Goal: Task Accomplishment & Management: Complete application form

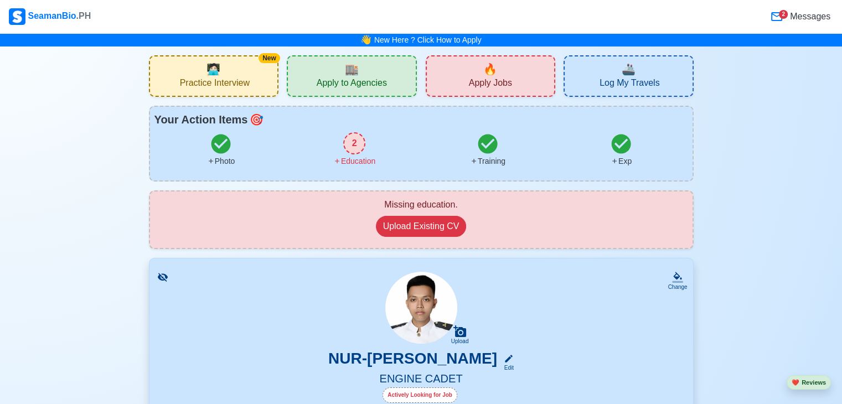
click at [500, 78] on span "Apply Jobs" at bounding box center [490, 85] width 43 height 14
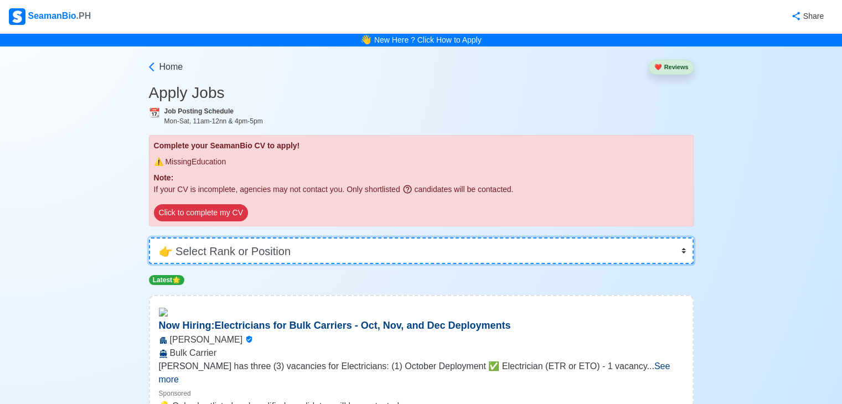
click at [261, 246] on select "👉 Select Rank or Position Master Chief Officer 2nd Officer 3rd Officer Junior O…" at bounding box center [421, 251] width 545 height 27
select select "Wiper"
click at [149, 238] on select "👉 Select Rank or Position Master Chief Officer 2nd Officer 3rd Officer Junior O…" at bounding box center [421, 251] width 545 height 27
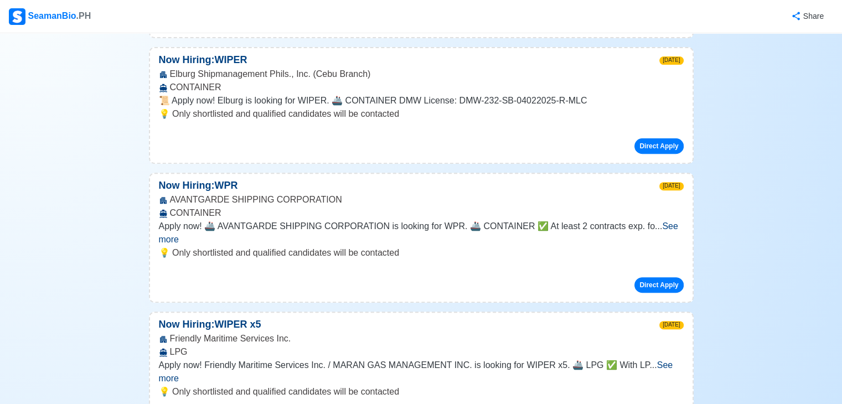
scroll to position [388, 0]
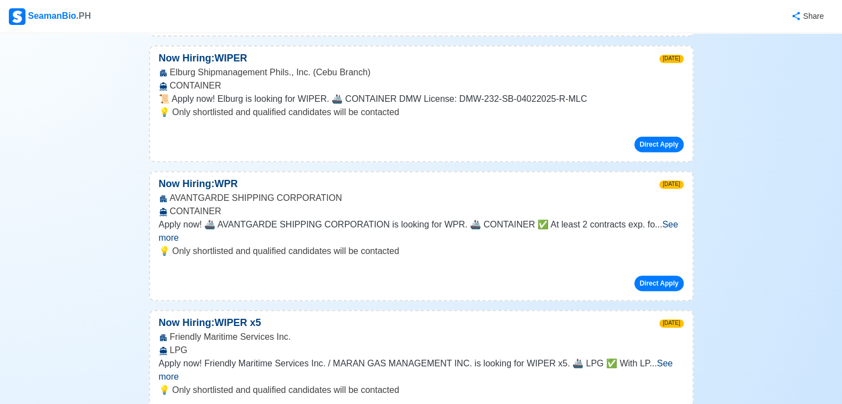
click at [657, 221] on span "See more" at bounding box center [418, 231] width 519 height 23
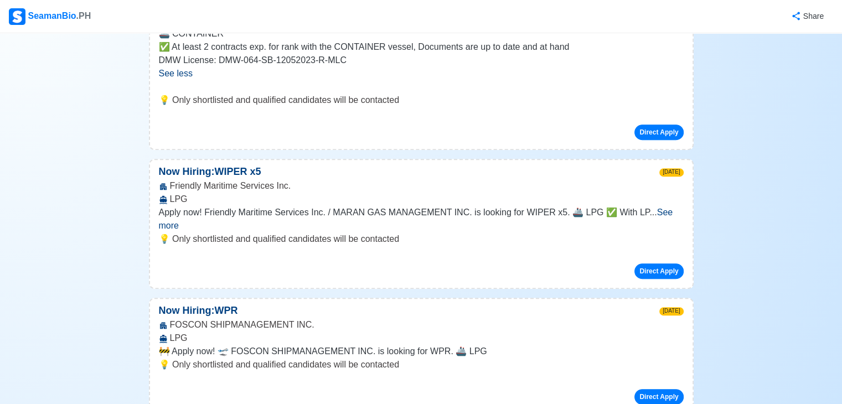
scroll to position [609, 0]
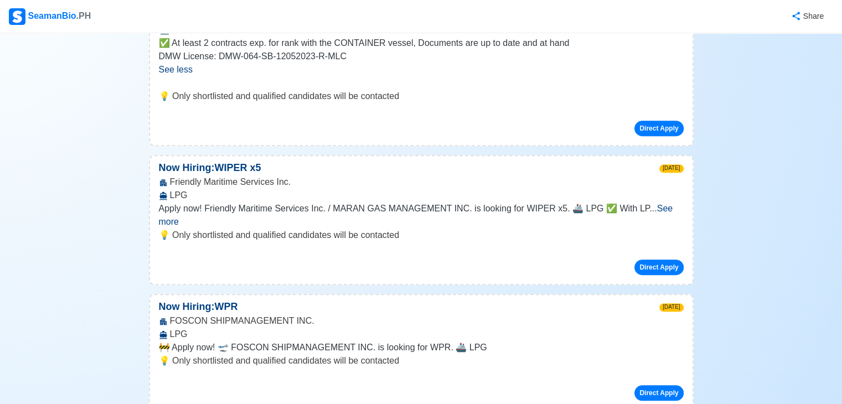
click at [654, 209] on span "See more" at bounding box center [416, 215] width 514 height 23
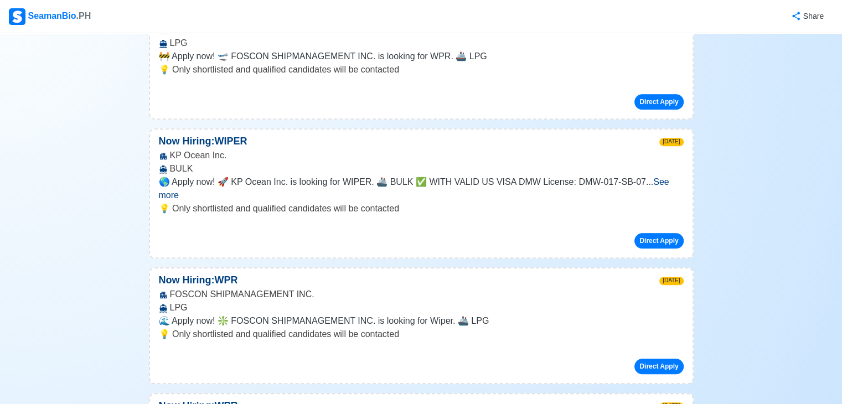
scroll to position [997, 0]
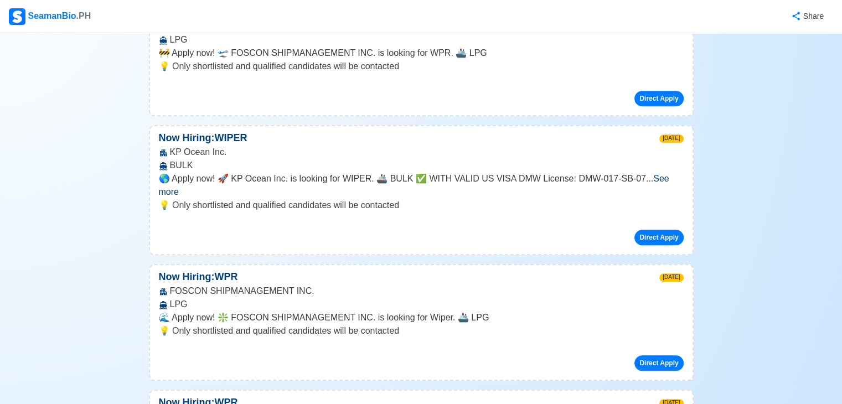
click at [652, 176] on span "See more" at bounding box center [414, 185] width 510 height 23
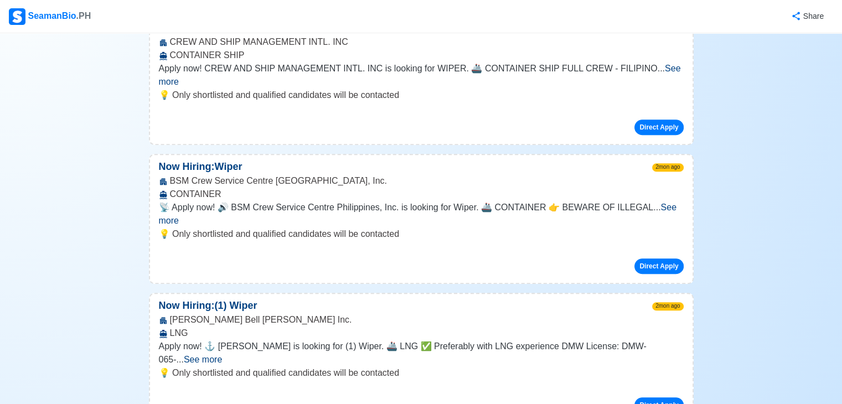
scroll to position [0, 0]
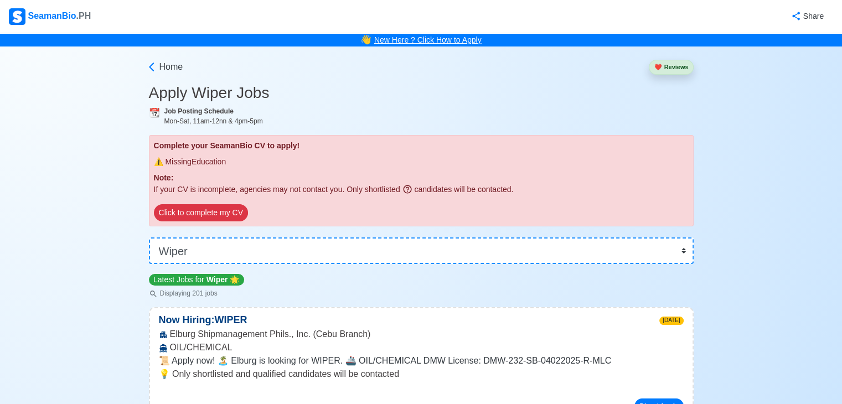
click at [414, 38] on link "New Here ? Click How to Apply" at bounding box center [427, 39] width 107 height 9
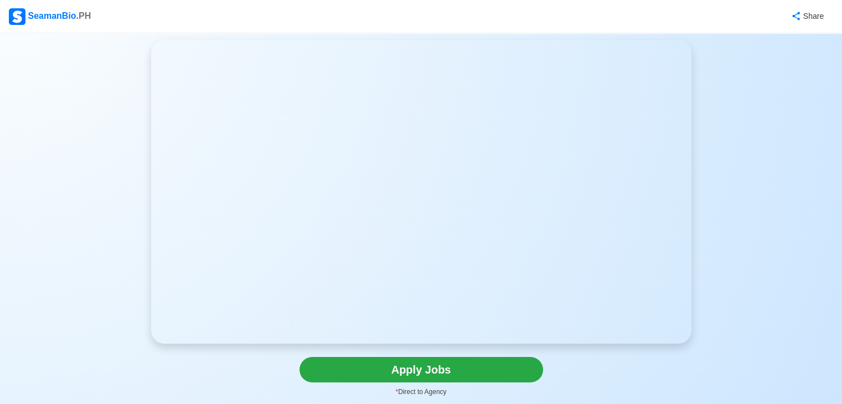
scroll to position [55, 0]
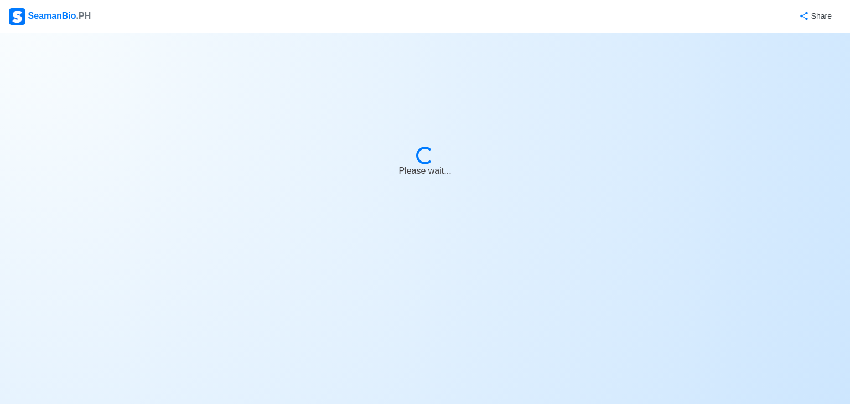
select select "Wiper"
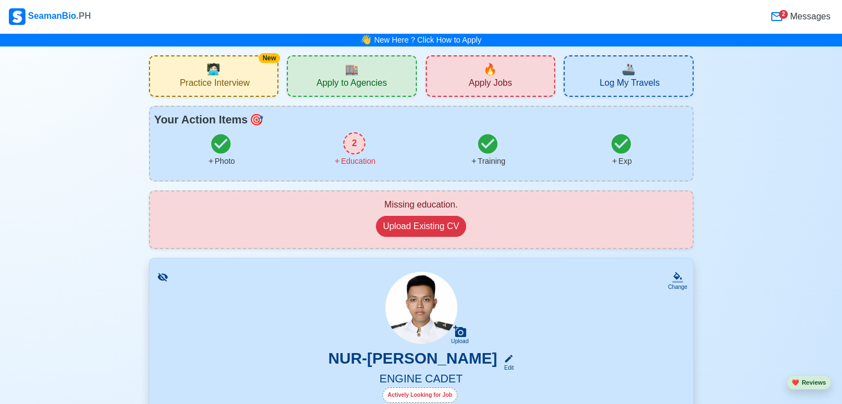
click at [618, 146] on icon at bounding box center [621, 143] width 23 height 23
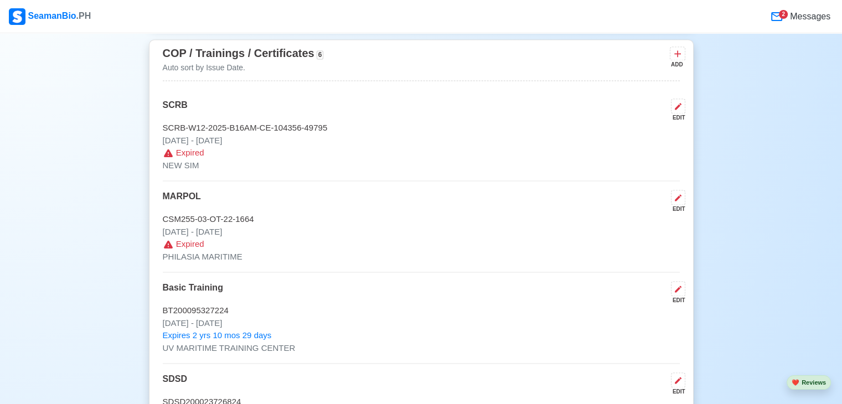
scroll to position [1640, 0]
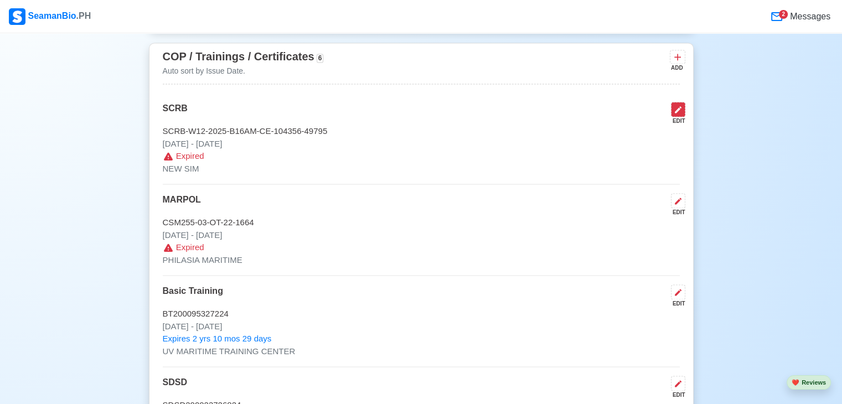
click at [675, 113] on icon at bounding box center [678, 109] width 9 height 9
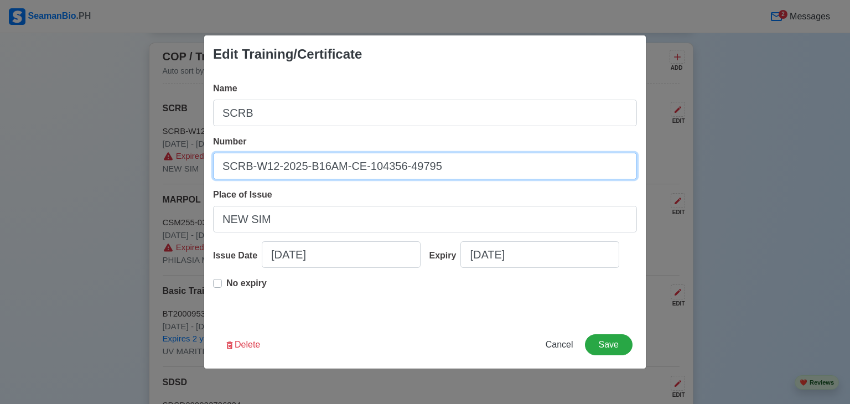
drag, startPoint x: 447, startPoint y: 164, endPoint x: 56, endPoint y: 166, distance: 390.9
click at [56, 166] on div "Edit Training/Certificate Name SCRB Number SCRB-W12-2025-B16AM-CE-104356-49795 …" at bounding box center [425, 202] width 850 height 404
paste input "SCRB200036004325"
type input "SCRB200036004325"
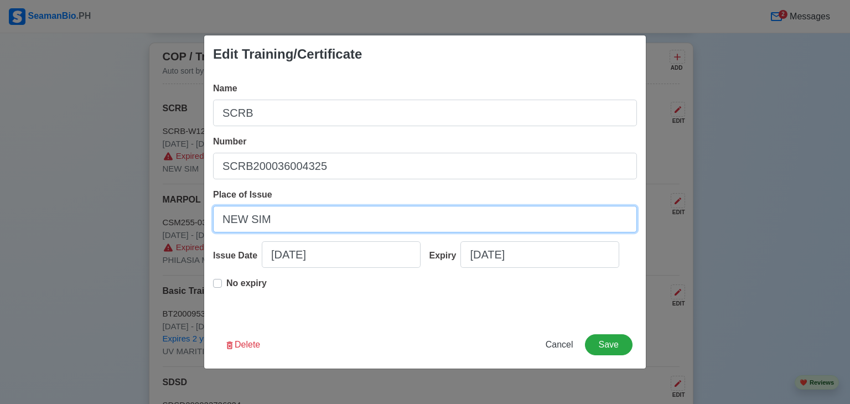
click at [328, 218] on input "NEW SIM" at bounding box center [425, 219] width 424 height 27
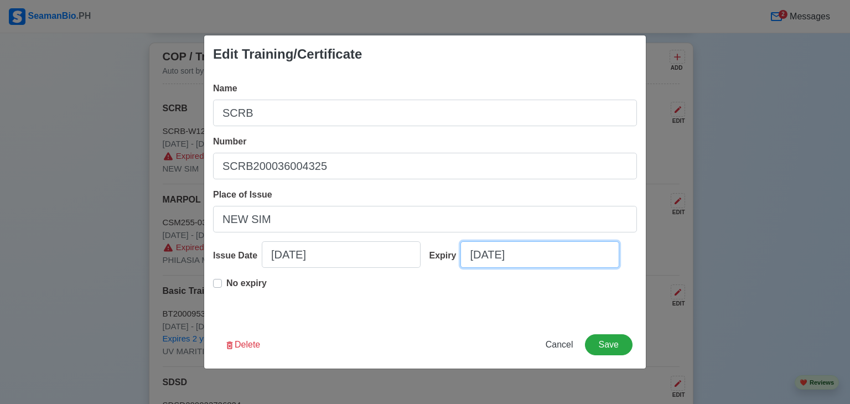
click at [544, 255] on input "[DATE]" at bounding box center [540, 254] width 159 height 27
select select "****"
select select "******"
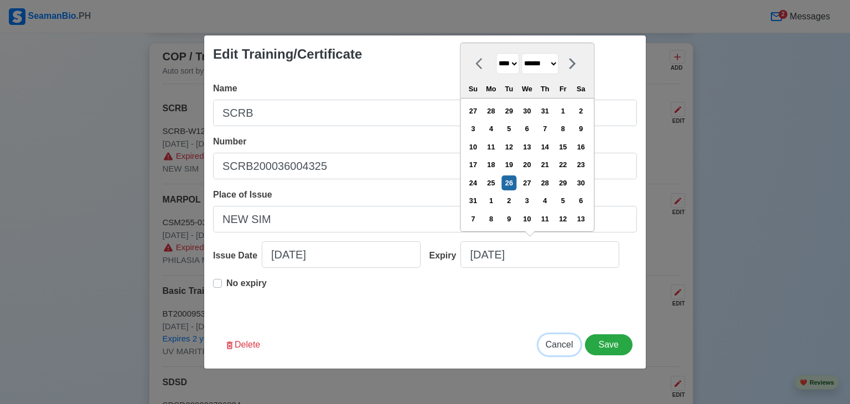
click at [564, 352] on button "Cancel" at bounding box center [560, 344] width 42 height 21
type input "[DATE]"
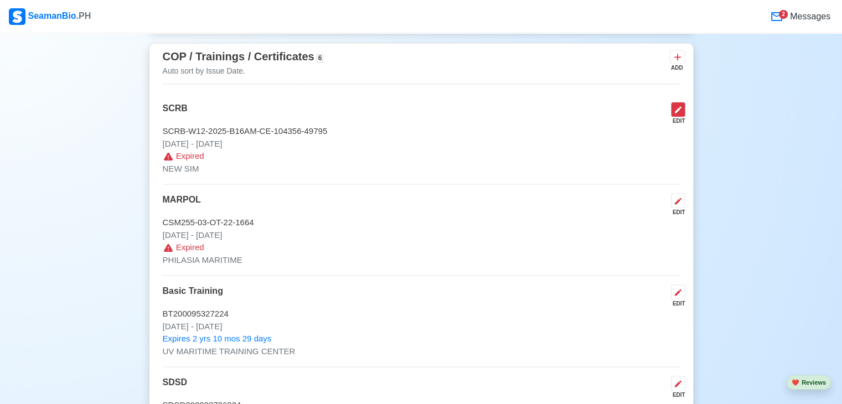
click at [682, 109] on icon at bounding box center [678, 109] width 9 height 9
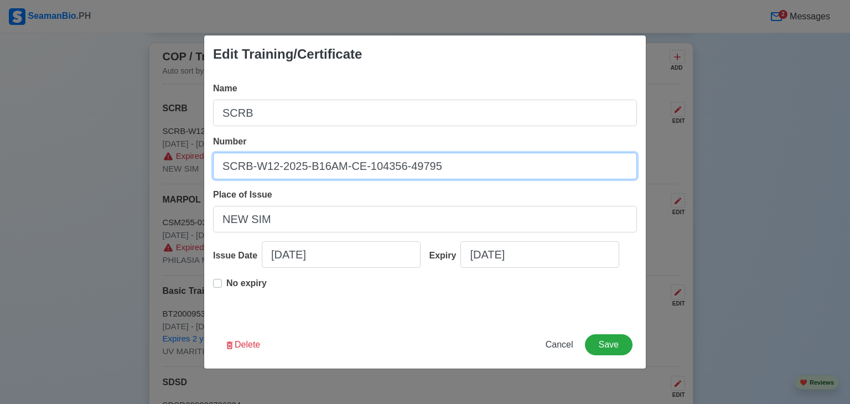
drag, startPoint x: 448, startPoint y: 166, endPoint x: 116, endPoint y: 169, distance: 332.2
click at [116, 169] on div "Edit Training/Certificate Name SCRB Number SCRB-W12-2025-B16AM-CE-104356-49795 …" at bounding box center [425, 202] width 850 height 404
paste input "SCRB200036004325"
type input "SCRB200036004325"
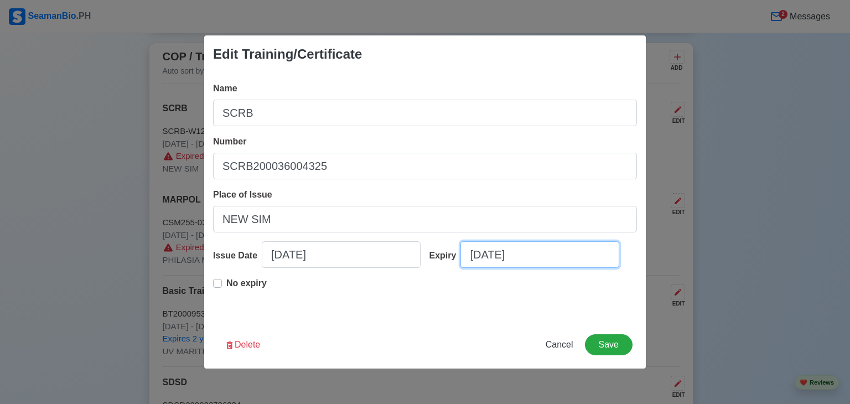
click at [557, 257] on input "[DATE]" at bounding box center [540, 254] width 159 height 27
select select "****"
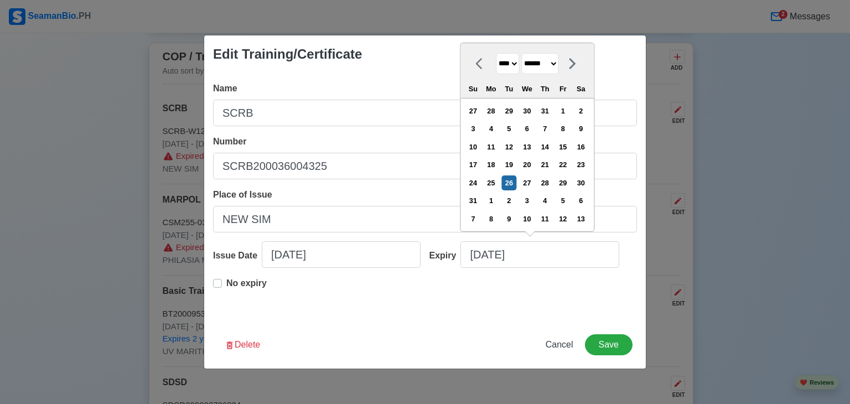
click at [559, 64] on select "******* ******** ***** ***** *** **** **** ****** ********* ******* ******** **…" at bounding box center [540, 64] width 37 height 22
select select "****"
click at [525, 71] on select "******* ******** ***** ***** *** **** **** ****** ********* ******* ******** **…" at bounding box center [540, 64] width 37 height 22
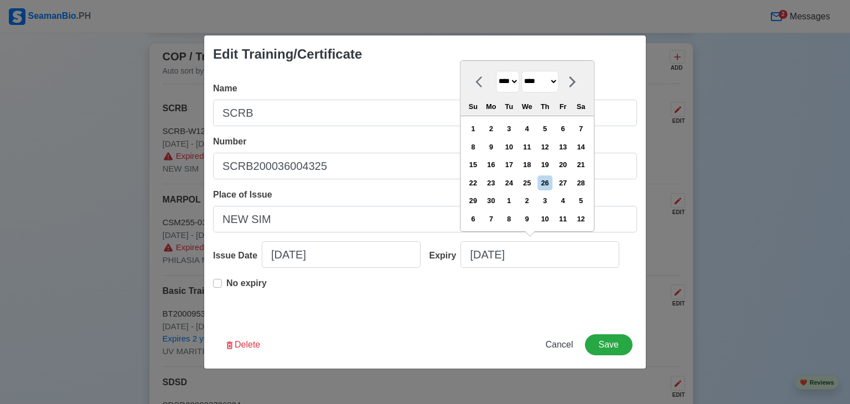
click at [518, 82] on select "**** **** **** **** **** **** **** **** **** **** **** **** **** **** **** ****…" at bounding box center [507, 82] width 23 height 22
click at [517, 81] on select "**** **** **** **** **** **** **** **** **** **** **** **** **** **** **** ****…" at bounding box center [507, 82] width 23 height 22
select select "****"
click at [496, 71] on select "**** **** **** **** **** **** **** **** **** **** **** **** **** **** **** ****…" at bounding box center [507, 82] width 23 height 22
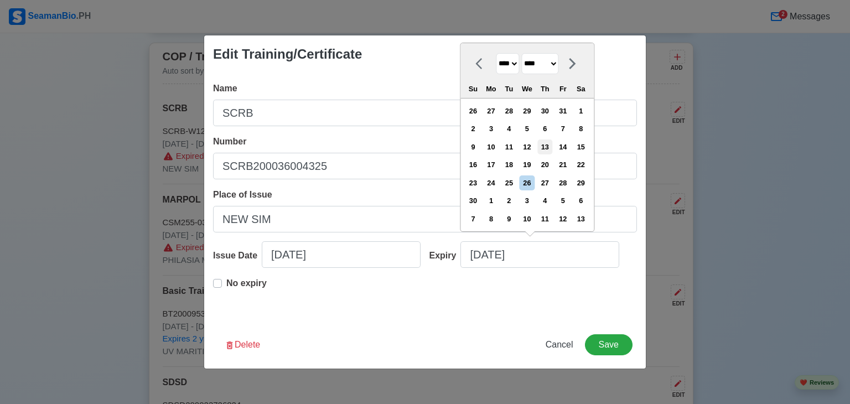
click at [551, 149] on div "13" at bounding box center [545, 147] width 15 height 15
type input "[DATE]"
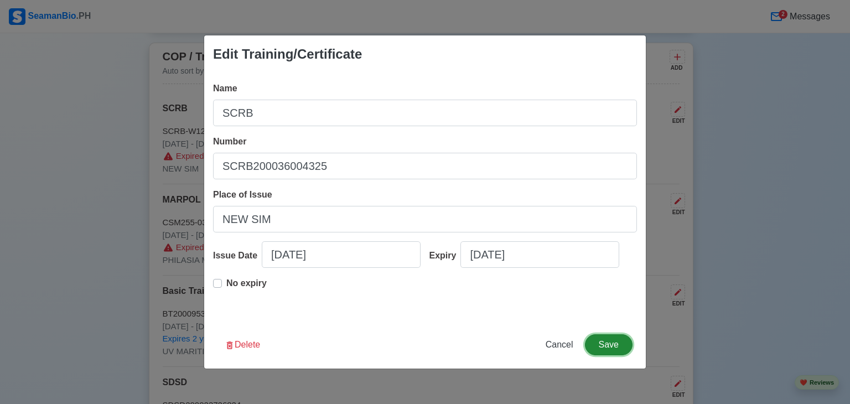
click at [609, 347] on button "Save" at bounding box center [609, 344] width 48 height 21
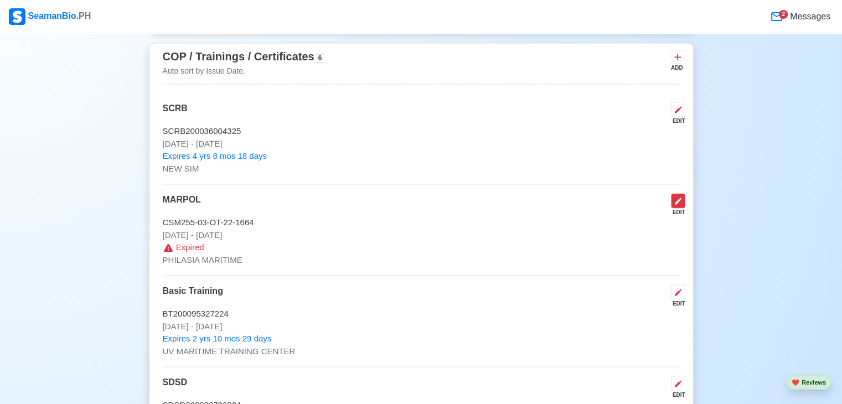
click at [680, 203] on icon at bounding box center [678, 201] width 9 height 9
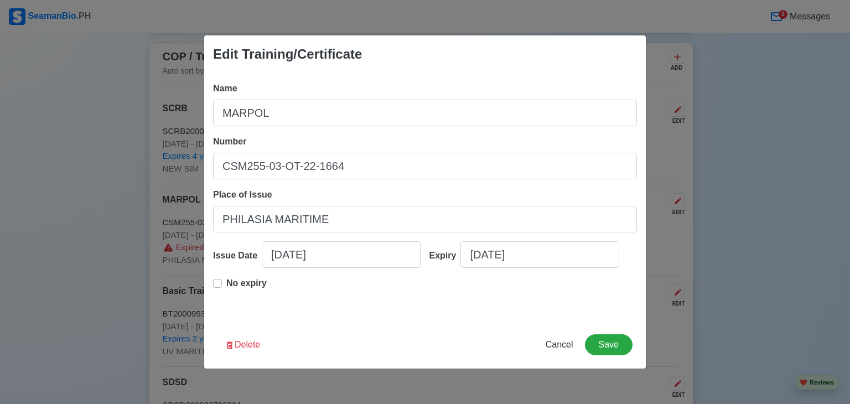
click at [213, 285] on div "Name MARPOL Number CSM255-03-OT-22-1664 Place of Issue PHILASIA MARITIME Issue …" at bounding box center [425, 197] width 442 height 248
click at [226, 284] on label "No expiry" at bounding box center [246, 288] width 40 height 22
type input "[DATE]"
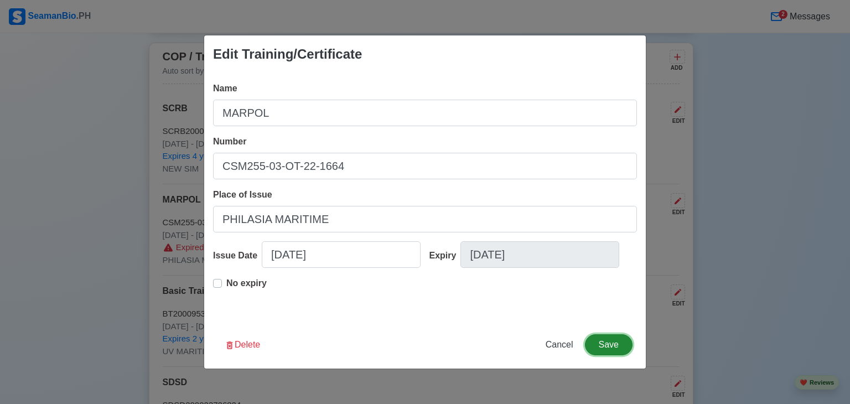
click at [613, 344] on button "Save" at bounding box center [609, 344] width 48 height 21
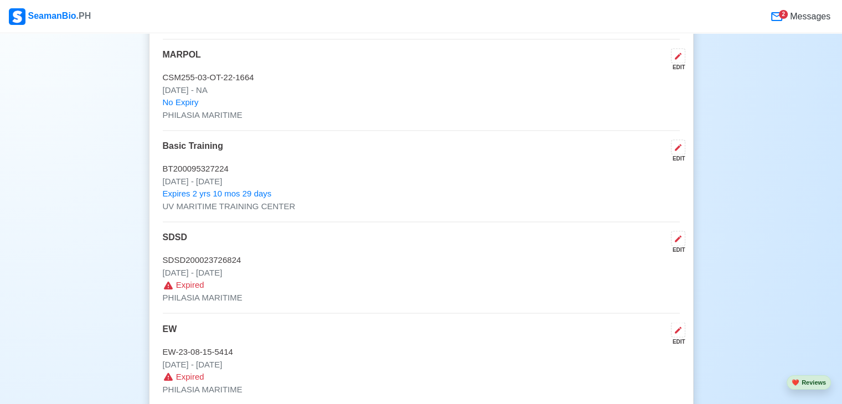
scroll to position [1806, 0]
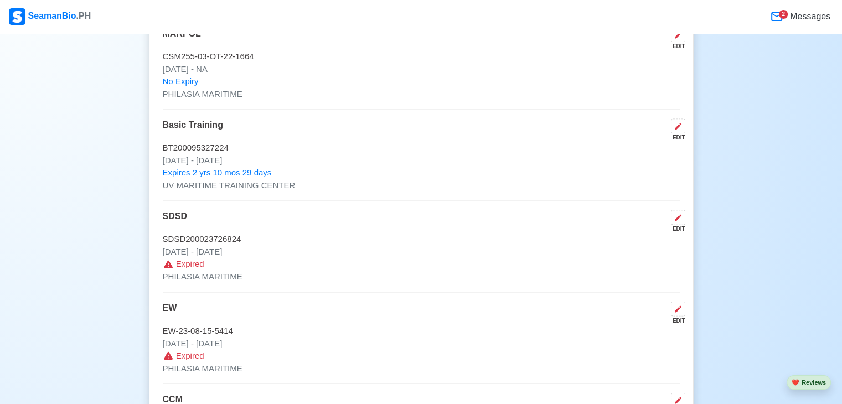
click at [270, 239] on p "SDSD200023726824" at bounding box center [421, 239] width 517 height 13
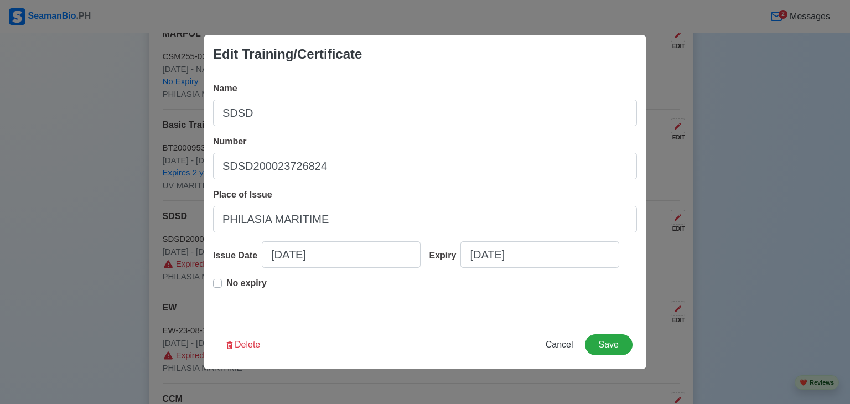
click at [225, 282] on div "No expiry" at bounding box center [240, 288] width 54 height 22
click at [226, 284] on label "No expiry" at bounding box center [246, 288] width 40 height 22
type input "[DATE]"
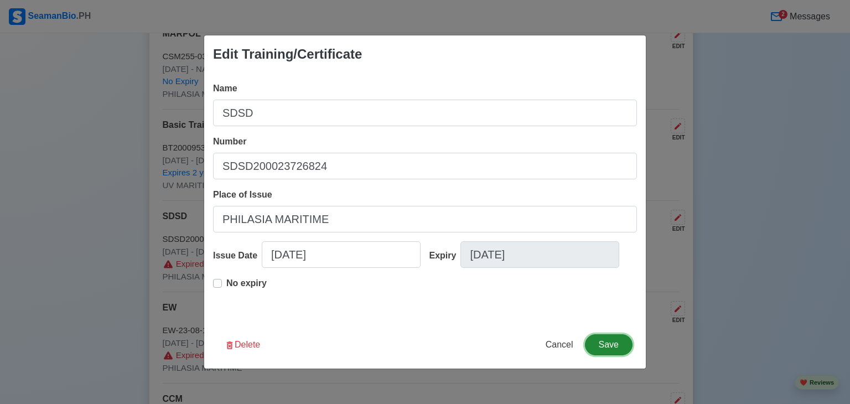
click at [618, 339] on button "Save" at bounding box center [609, 344] width 48 height 21
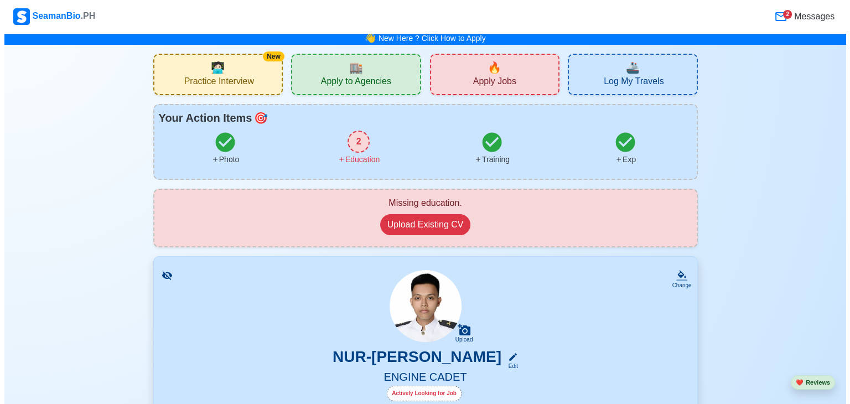
scroll to position [0, 0]
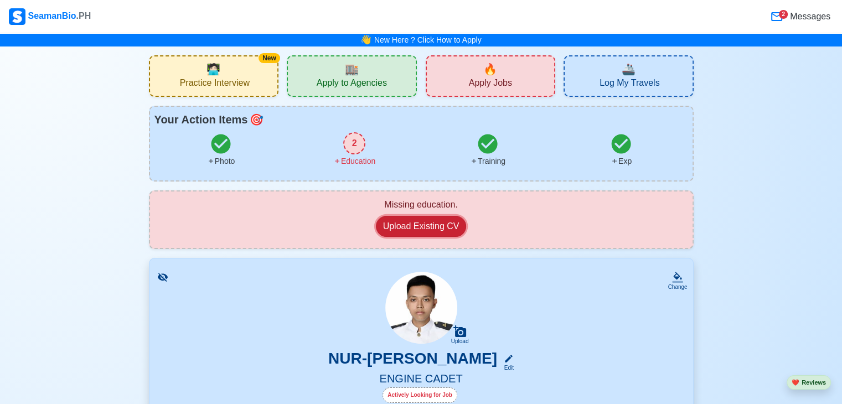
click at [401, 216] on button "Upload Existing CV" at bounding box center [421, 226] width 91 height 21
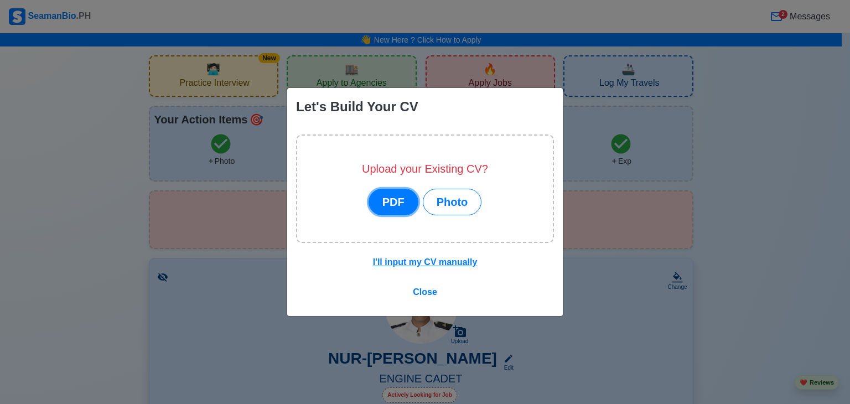
click at [396, 198] on button "PDF" at bounding box center [394, 202] width 50 height 27
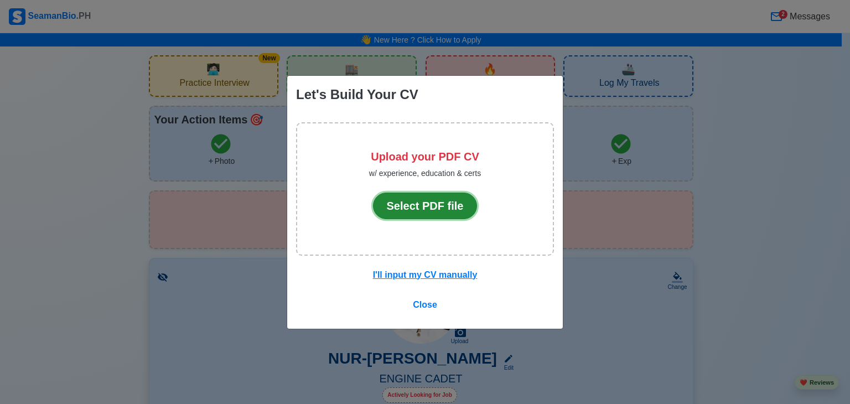
click at [428, 201] on button "Select PDF file" at bounding box center [425, 206] width 105 height 27
click at [425, 304] on span "Close" at bounding box center [425, 304] width 24 height 9
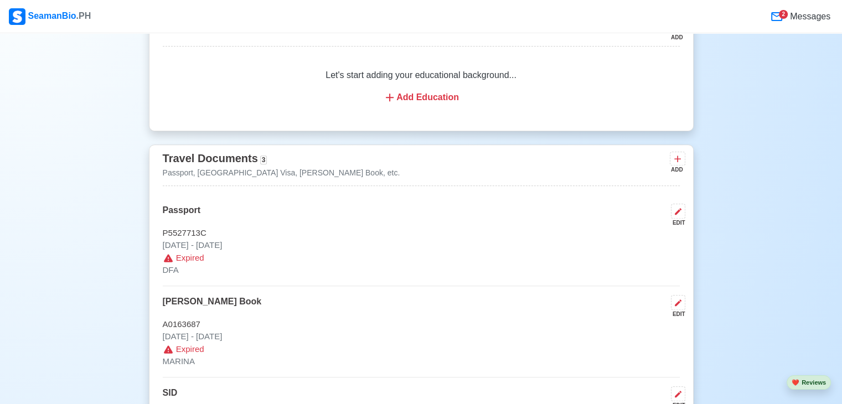
scroll to position [830, 0]
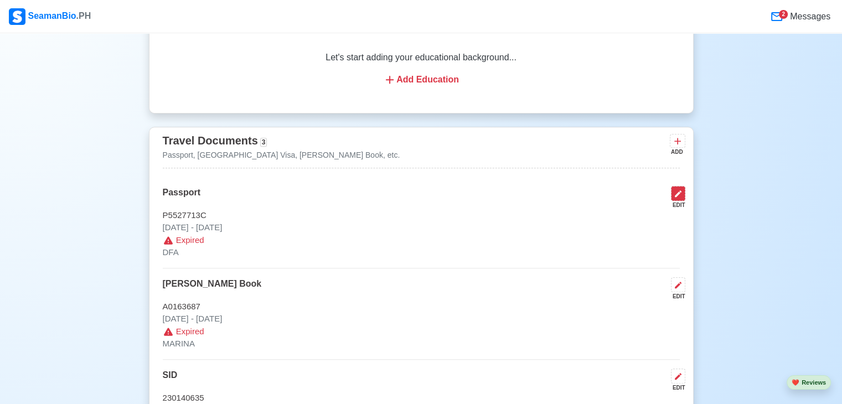
click at [678, 195] on icon at bounding box center [678, 193] width 9 height 9
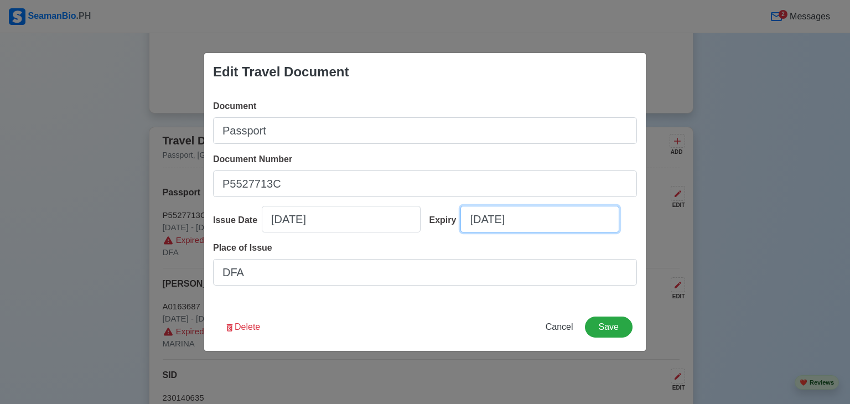
select select "****"
select select "*******"
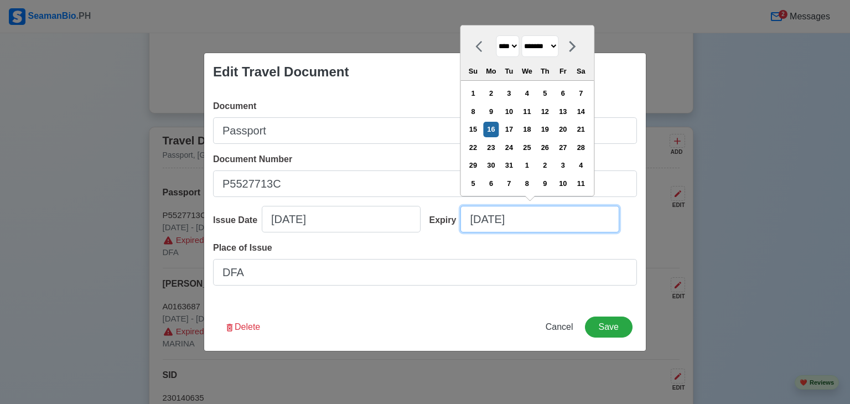
click at [569, 223] on input "[DATE]" at bounding box center [540, 219] width 159 height 27
click at [520, 223] on input "[DATE]" at bounding box center [540, 219] width 159 height 27
type input "[DATE]"
select select "****"
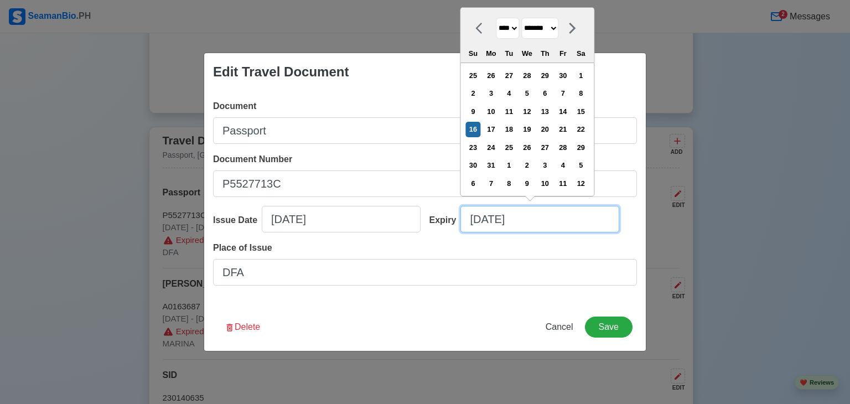
type input "[DATE]"
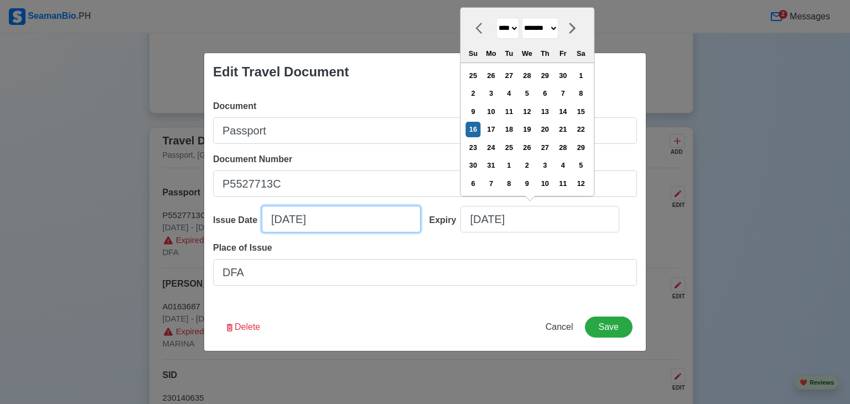
select select "****"
select select "*******"
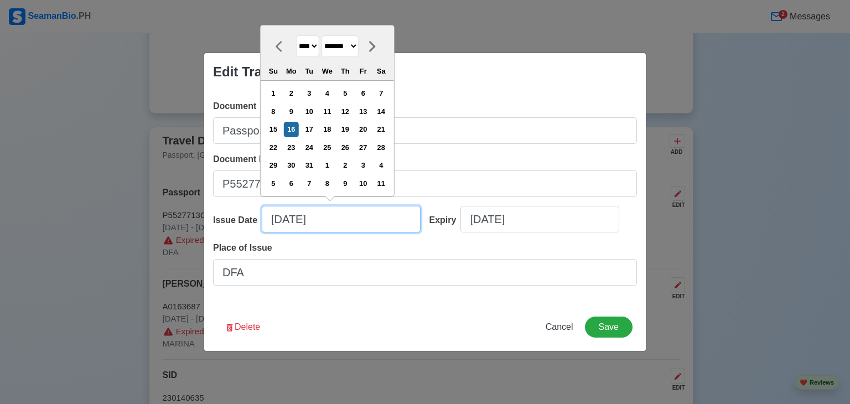
click at [375, 223] on input "[DATE]" at bounding box center [341, 219] width 159 height 27
click at [297, 218] on input "[DATE]" at bounding box center [341, 219] width 159 height 27
type input "[DATE]"
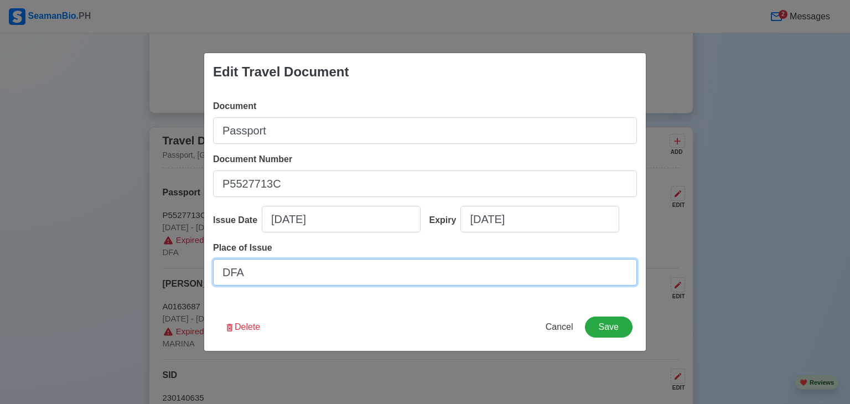
click at [293, 279] on input "DFA" at bounding box center [425, 272] width 424 height 27
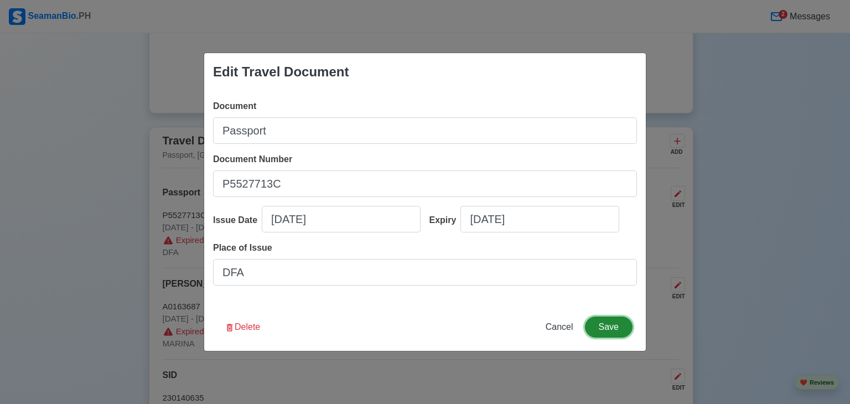
click at [620, 328] on button "Save" at bounding box center [609, 327] width 48 height 21
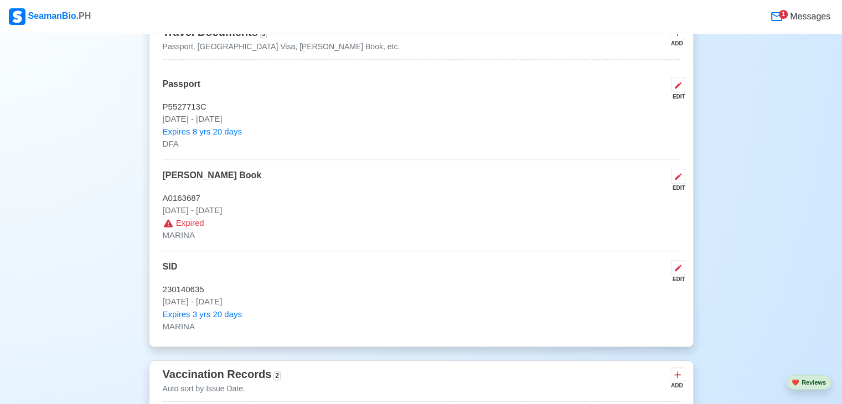
scroll to position [941, 0]
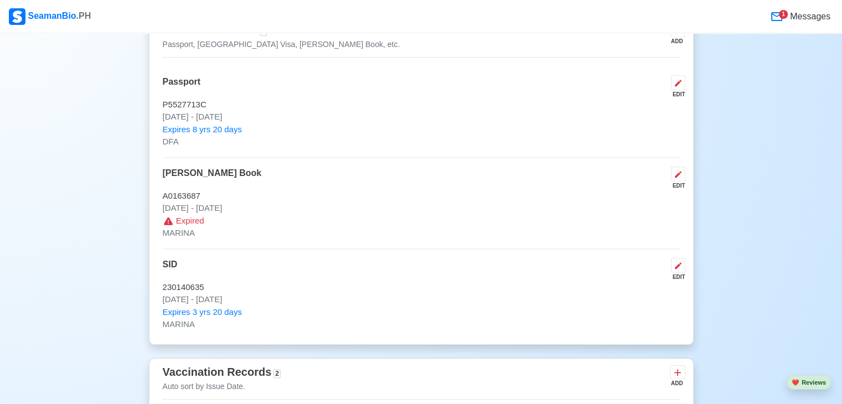
click at [689, 172] on div "Travel Documents 3 Passport, [GEOGRAPHIC_DATA] Visa, [PERSON_NAME] Book, etc. A…" at bounding box center [421, 180] width 545 height 329
click at [685, 171] on div "Travel Documents 3 Passport, [GEOGRAPHIC_DATA] Visa, [PERSON_NAME] Book, etc. A…" at bounding box center [421, 180] width 545 height 329
click at [680, 168] on button at bounding box center [678, 174] width 14 height 15
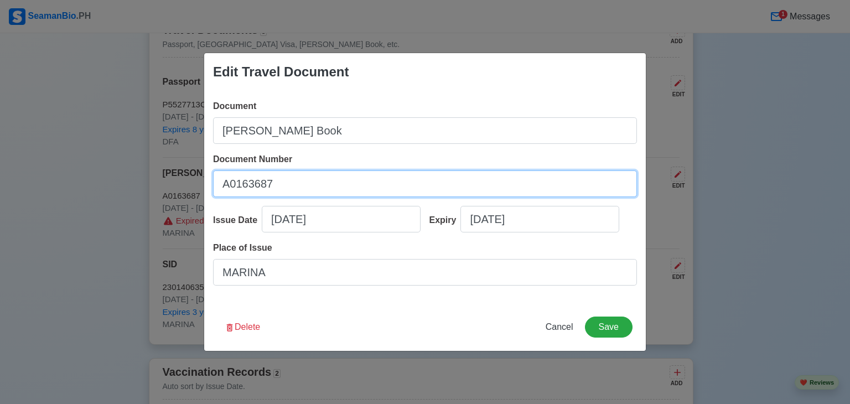
click at [452, 193] on input "A0163687" at bounding box center [425, 184] width 424 height 27
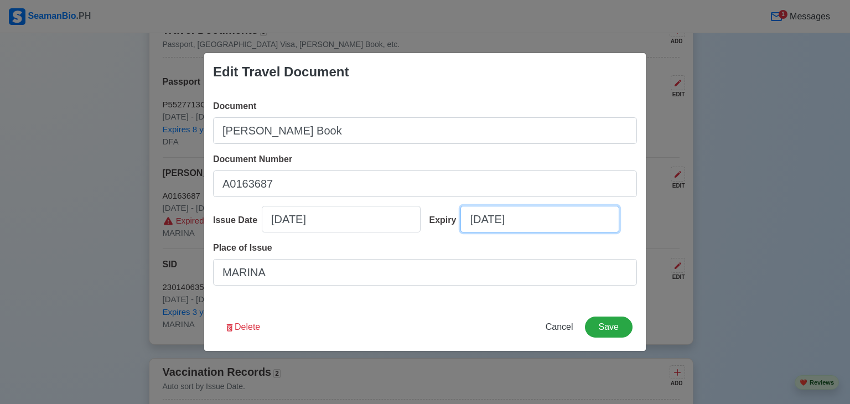
click at [572, 223] on input "[DATE]" at bounding box center [540, 219] width 159 height 27
select select "****"
select select "*******"
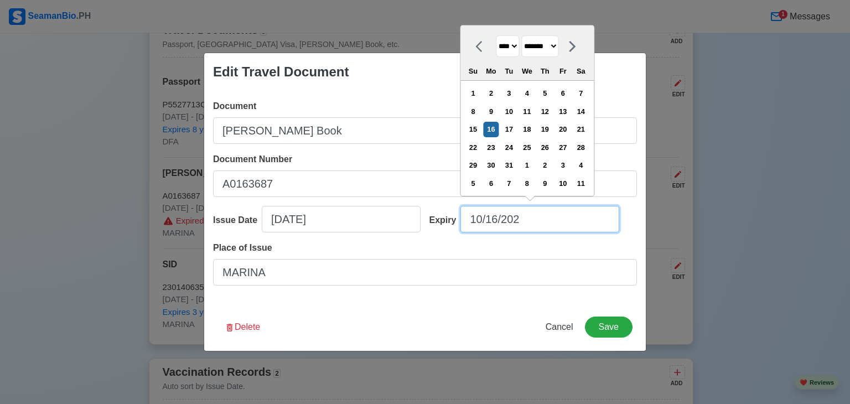
type input "[DATE]"
select select "****"
type input "[DATE]"
select select "****"
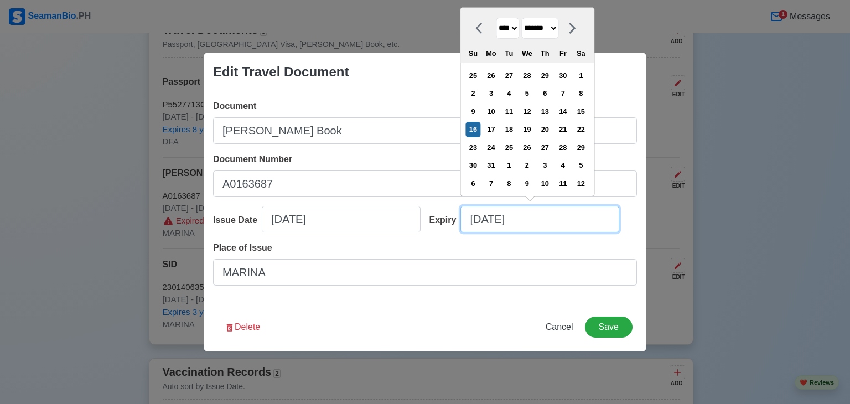
type input "[DATE]"
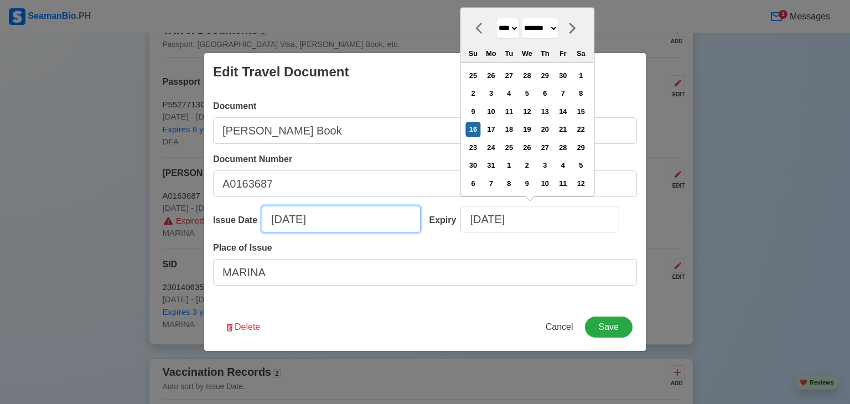
click at [357, 218] on input "[DATE]" at bounding box center [341, 219] width 159 height 27
select select "****"
select select "*******"
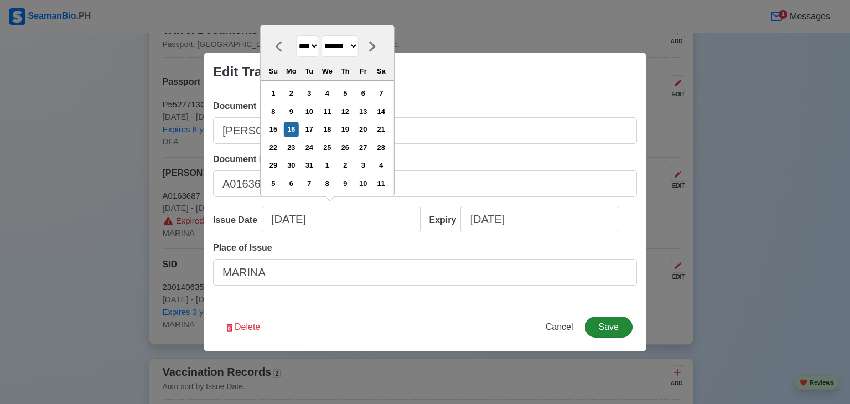
click at [612, 327] on button "Save" at bounding box center [609, 327] width 48 height 21
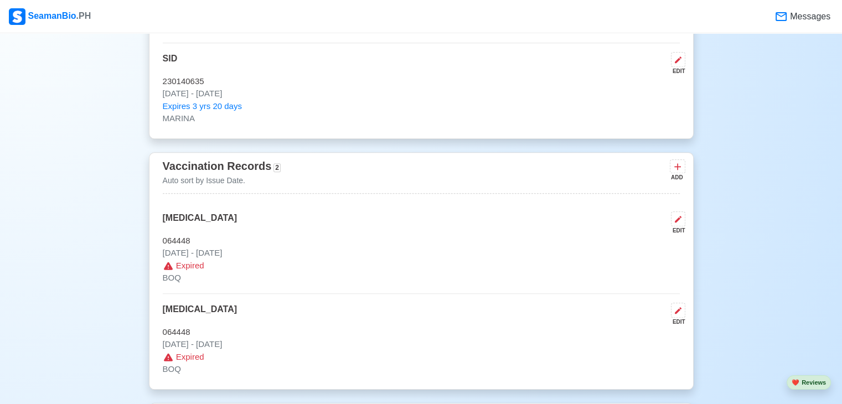
scroll to position [1163, 0]
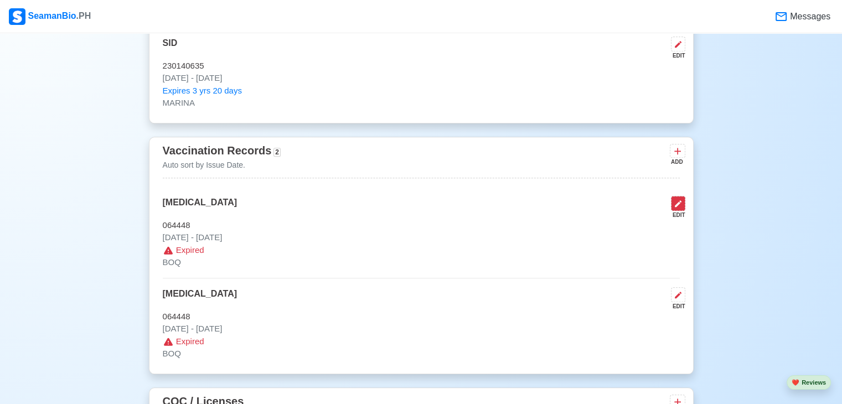
click at [683, 200] on button at bounding box center [678, 203] width 14 height 15
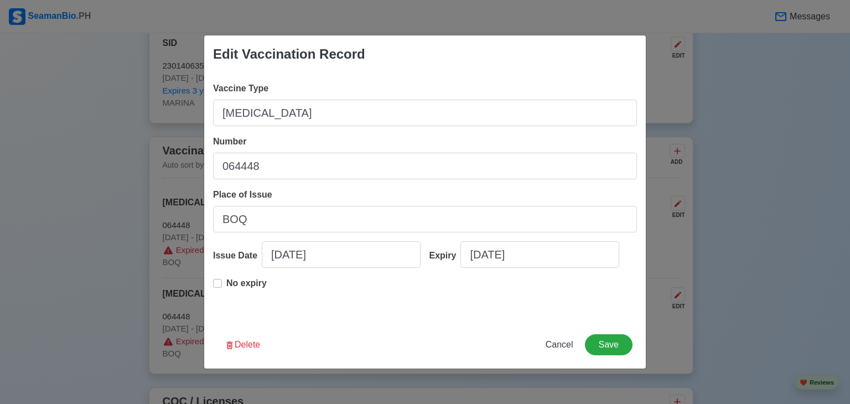
click at [225, 286] on div "No expiry" at bounding box center [240, 288] width 54 height 22
type input "[DATE]"
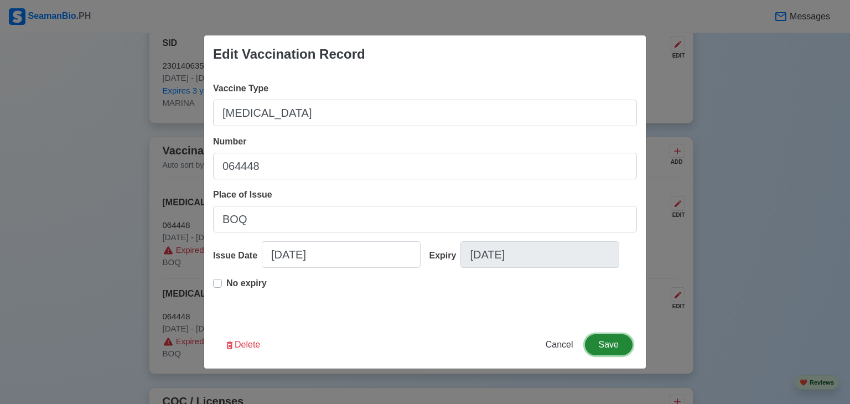
click at [601, 346] on button "Save" at bounding box center [609, 344] width 48 height 21
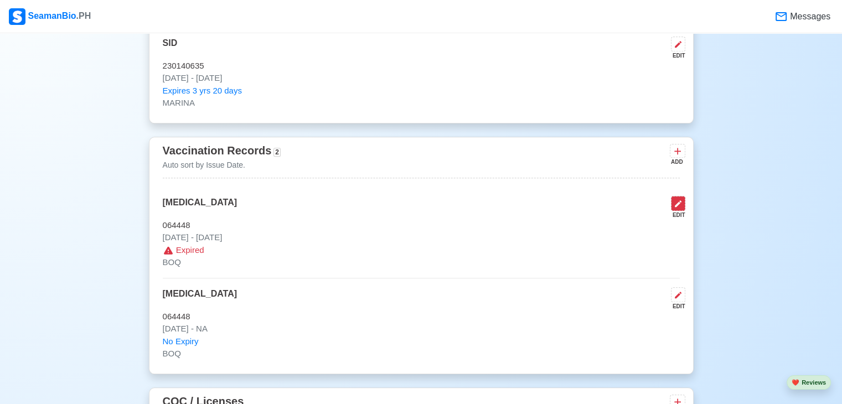
click at [678, 200] on icon at bounding box center [678, 203] width 9 height 9
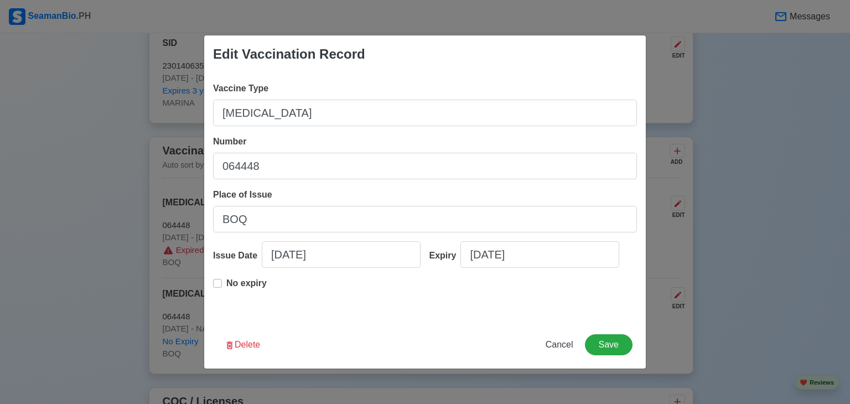
click at [226, 286] on label "No expiry" at bounding box center [246, 288] width 40 height 22
type input "[DATE]"
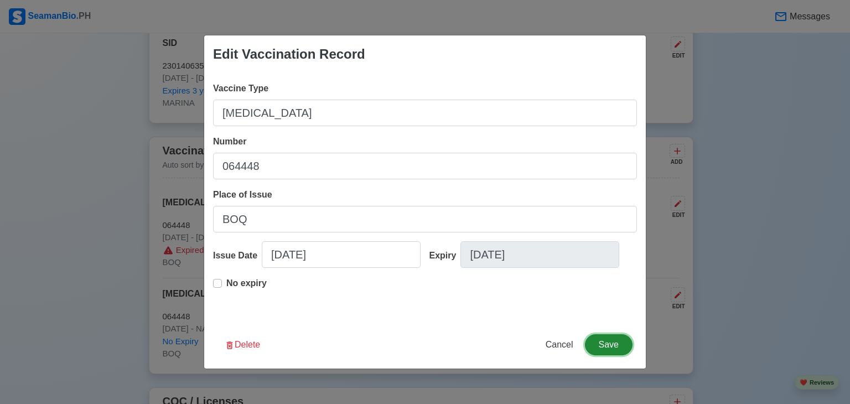
click at [608, 343] on button "Save" at bounding box center [609, 344] width 48 height 21
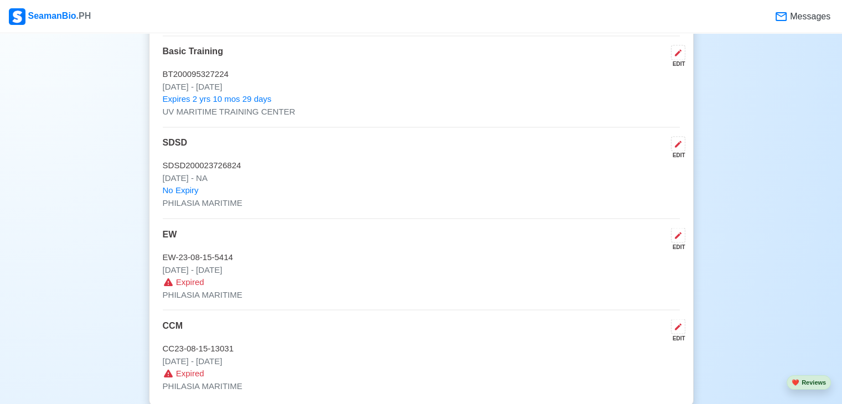
scroll to position [1882, 0]
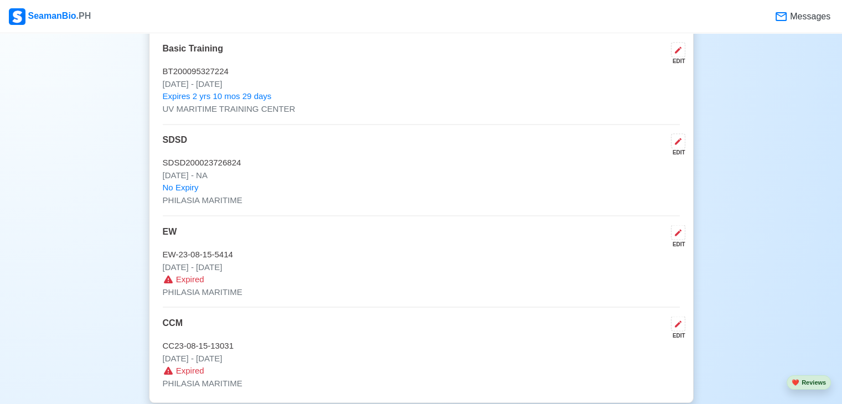
click at [683, 240] on div "EDIT" at bounding box center [676, 244] width 19 height 8
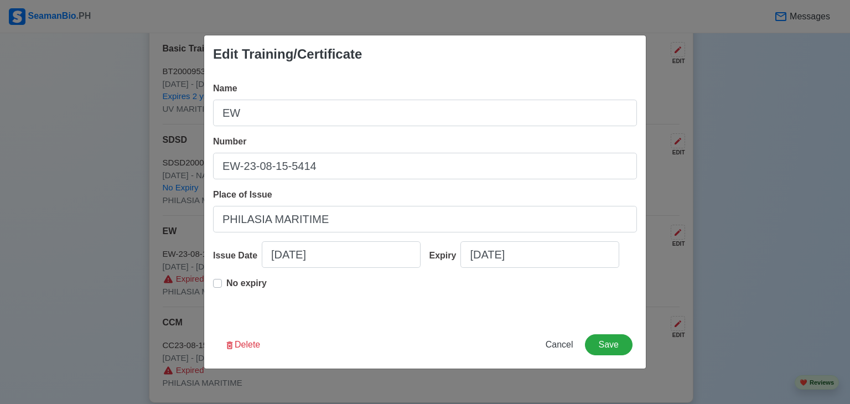
click at [216, 295] on div "No expiry" at bounding box center [240, 288] width 54 height 22
click at [226, 287] on label "No expiry" at bounding box center [246, 288] width 40 height 22
type input "[DATE]"
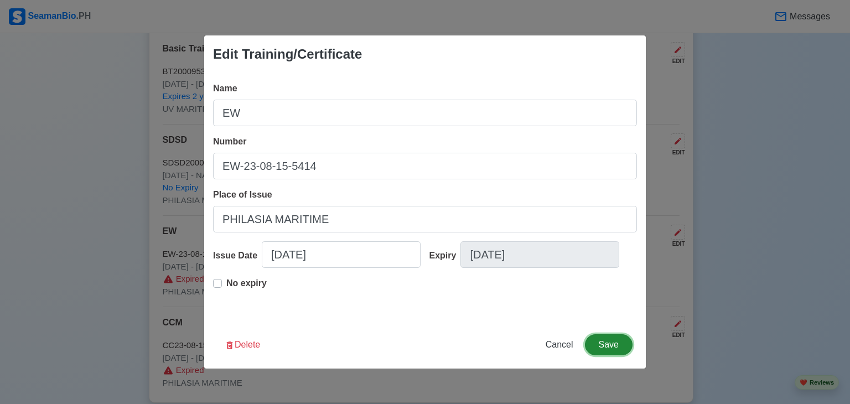
click at [603, 348] on button "Save" at bounding box center [609, 344] width 48 height 21
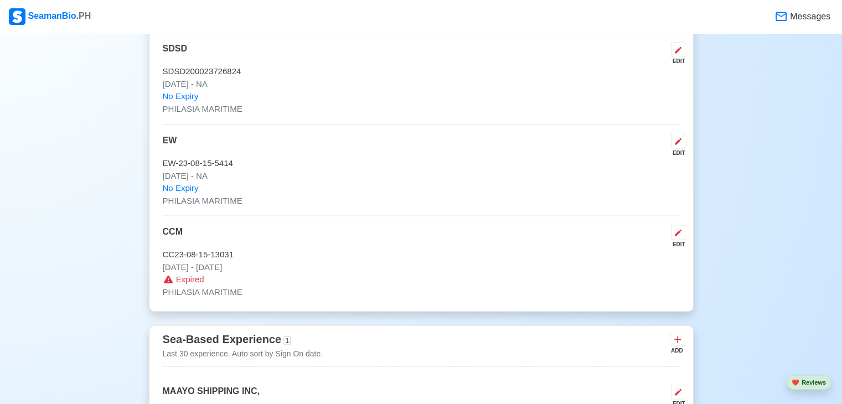
scroll to position [1993, 0]
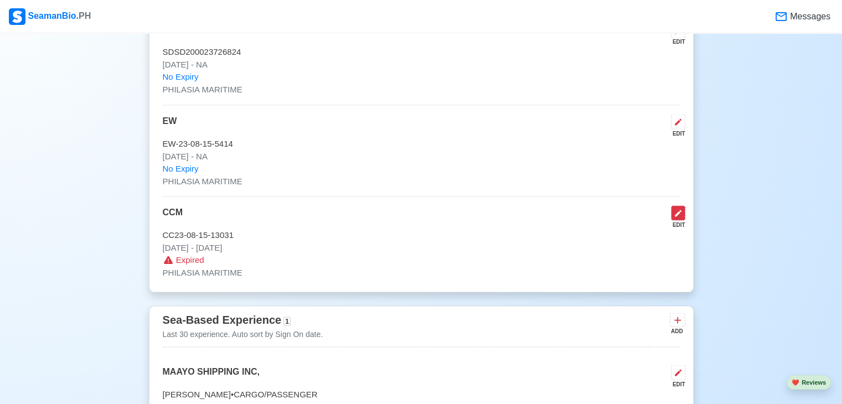
click at [674, 214] on icon at bounding box center [678, 213] width 9 height 9
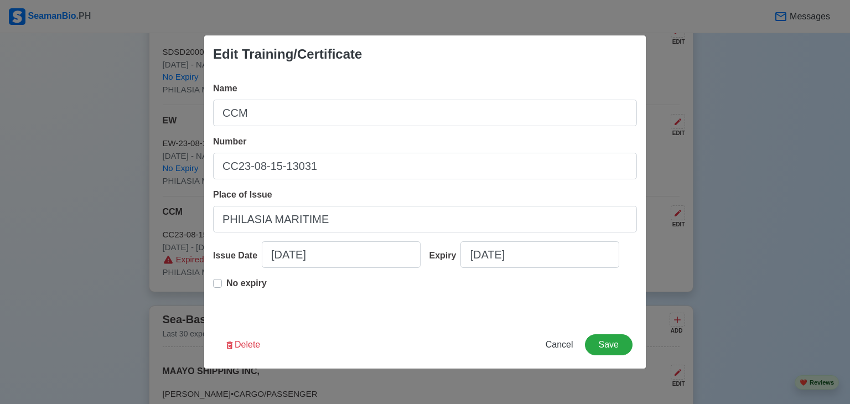
click at [226, 282] on label "No expiry" at bounding box center [246, 288] width 40 height 22
type input "[DATE]"
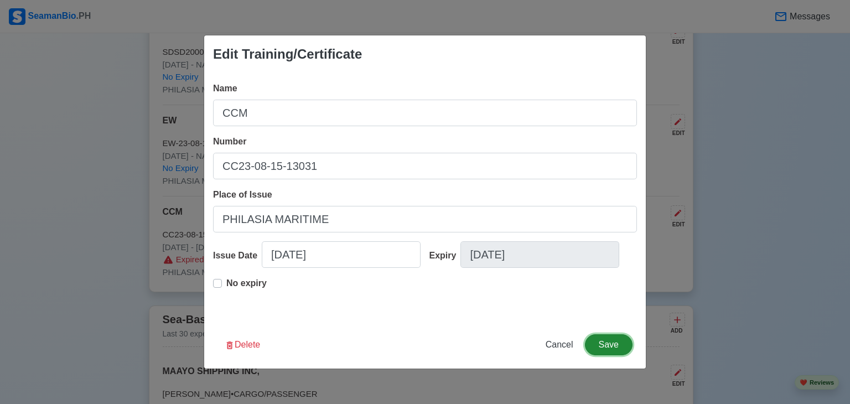
click at [629, 338] on button "Save" at bounding box center [609, 344] width 48 height 21
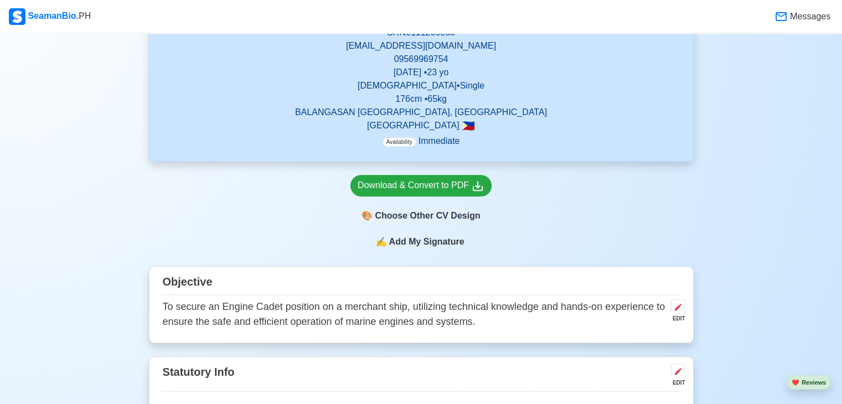
scroll to position [398, 0]
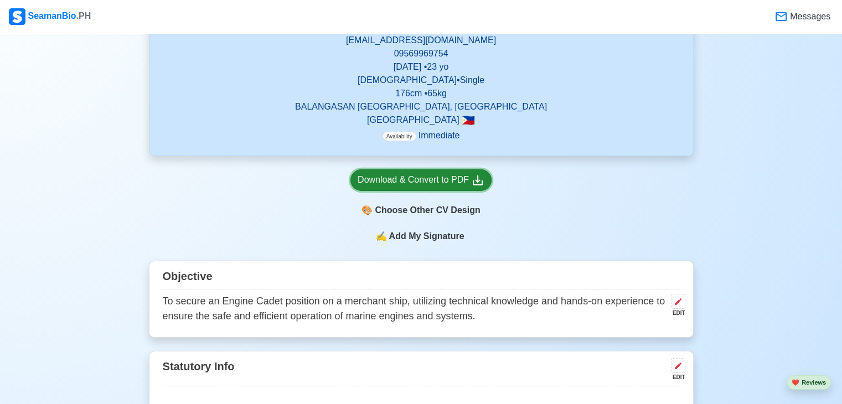
click at [429, 180] on div "Download & Convert to PDF" at bounding box center [421, 180] width 127 height 14
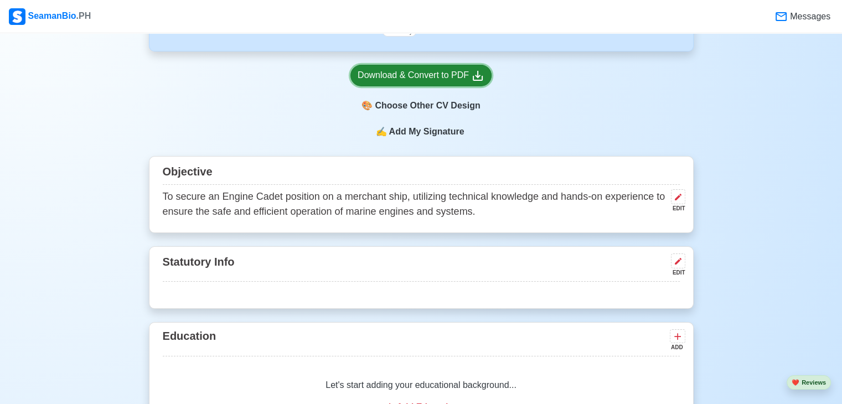
scroll to position [509, 0]
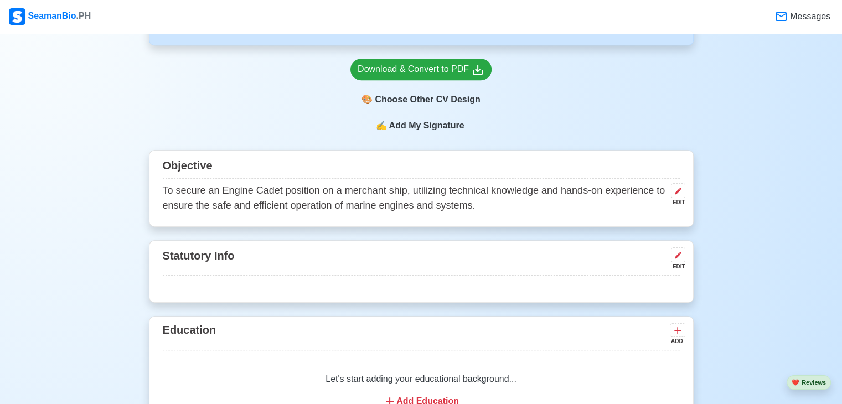
click at [433, 124] on span "Add My Signature" at bounding box center [426, 125] width 80 height 13
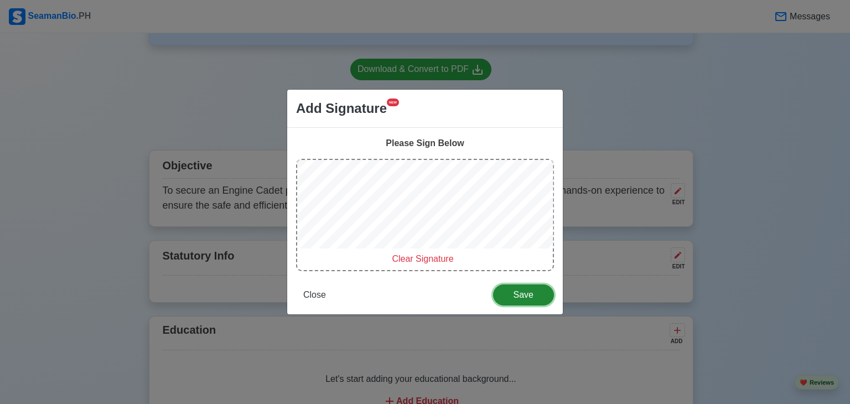
click at [514, 291] on span "Save" at bounding box center [523, 294] width 47 height 9
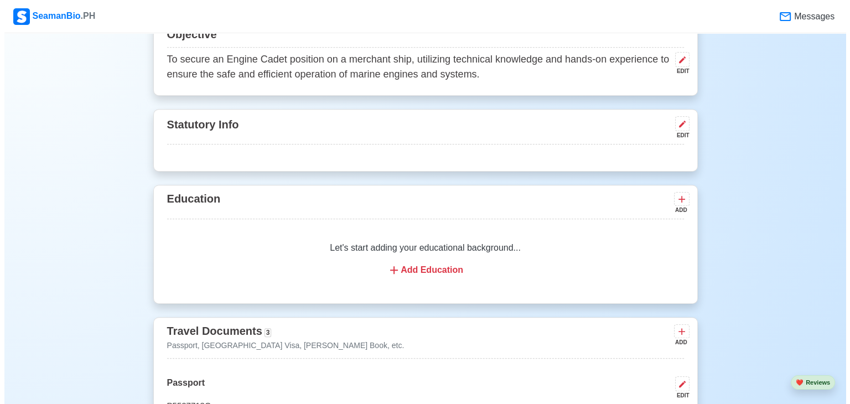
scroll to position [675, 0]
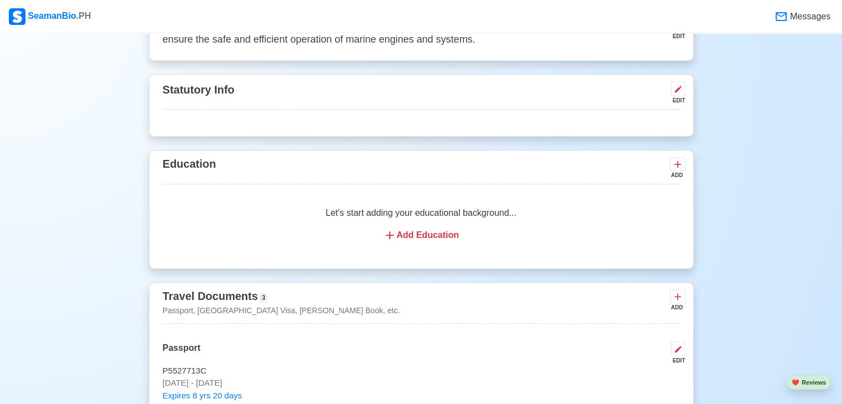
click at [423, 229] on div "Add Education" at bounding box center [421, 235] width 491 height 13
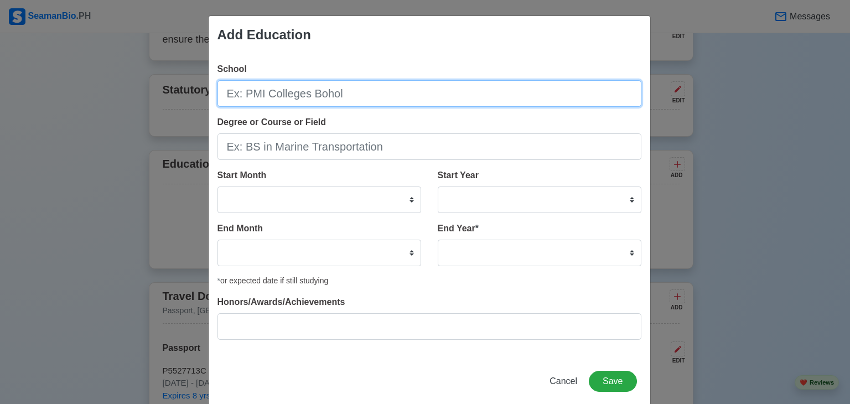
click at [359, 94] on input "School" at bounding box center [430, 93] width 424 height 27
click at [362, 92] on input "School" at bounding box center [430, 93] width 424 height 27
type input "M"
type input ","
type input "m"
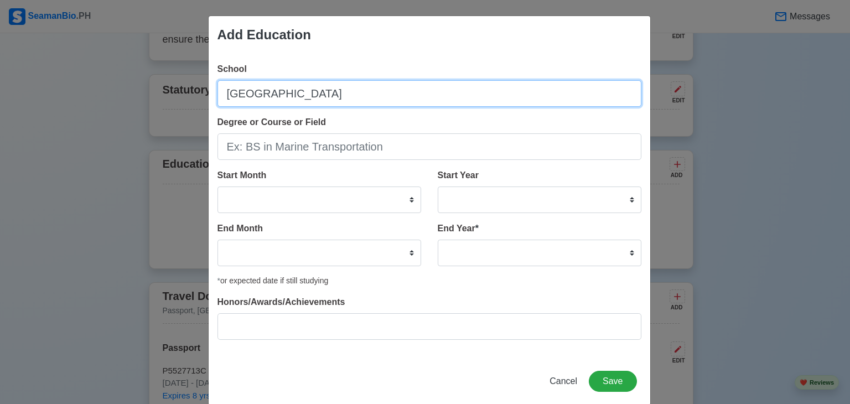
type input "[GEOGRAPHIC_DATA]"
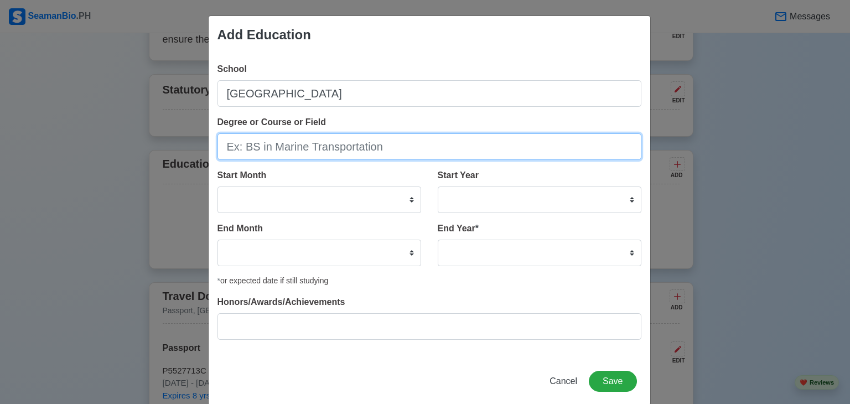
click at [359, 142] on input "Degree or Course or Field" at bounding box center [430, 146] width 424 height 27
type input "B"
type input "BS IN MARINE ENGINEERING"
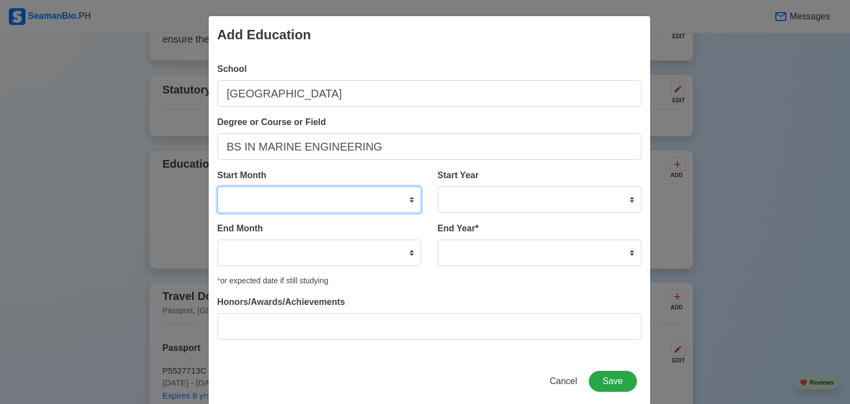
click at [349, 204] on select "January February March April May June July August September October November De…" at bounding box center [320, 200] width 204 height 27
drag, startPoint x: 417, startPoint y: 298, endPoint x: 414, endPoint y: 292, distance: 6.5
click at [417, 298] on div "Honors/Awards/Achievements" at bounding box center [430, 318] width 424 height 44
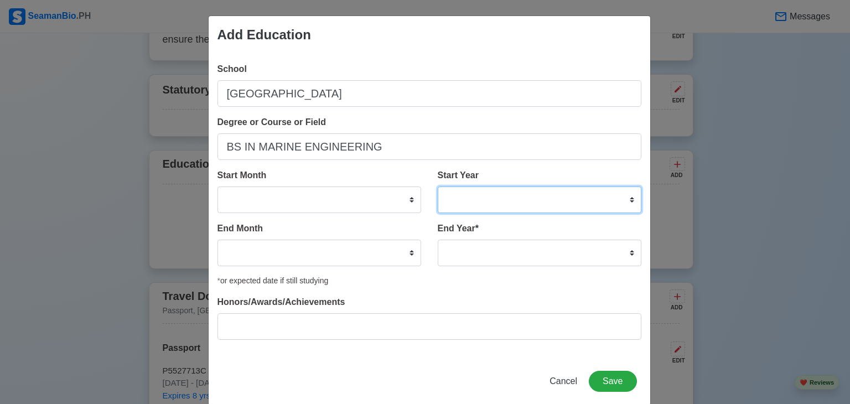
click at [629, 201] on select "2025 2024 2023 2022 2021 2020 2019 2018 2017 2016 2015 2014 2013 2012 2011 2010…" at bounding box center [540, 200] width 204 height 27
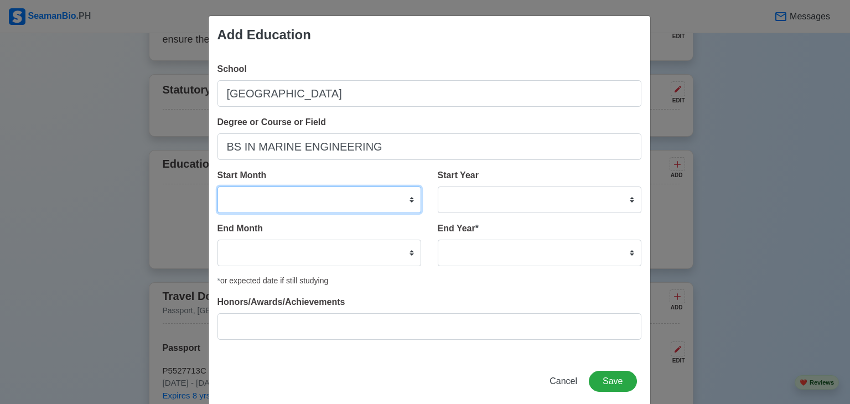
click at [358, 197] on select "January February March April May June July August September October November De…" at bounding box center [320, 200] width 204 height 27
click at [218, 187] on select "January February March April May June July August September October November De…" at bounding box center [320, 200] width 204 height 27
click at [388, 196] on select "January February March April May June July August September October November De…" at bounding box center [320, 200] width 204 height 27
select select "August"
click at [218, 187] on select "January February March April May June July August September October November De…" at bounding box center [320, 200] width 204 height 27
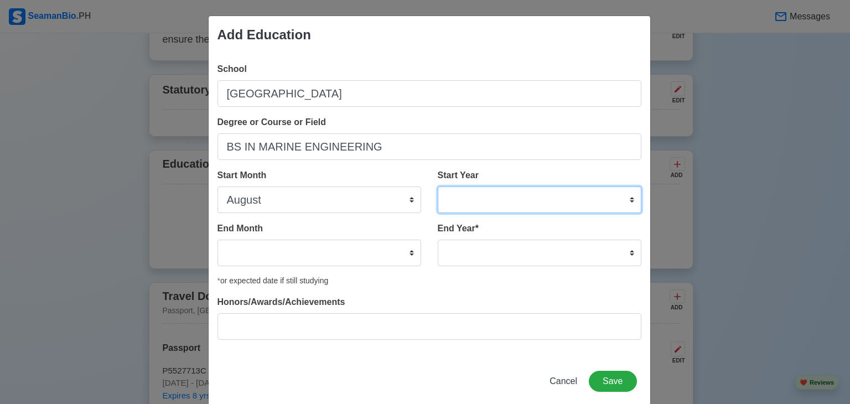
click at [471, 198] on select "2025 2024 2023 2022 2021 2020 2019 2018 2017 2016 2015 2014 2013 2012 2011 2010…" at bounding box center [540, 200] width 204 height 27
select select "2020"
click at [438, 187] on select "2025 2024 2023 2022 2021 2020 2019 2018 2017 2016 2015 2014 2013 2012 2011 2010…" at bounding box center [540, 200] width 204 height 27
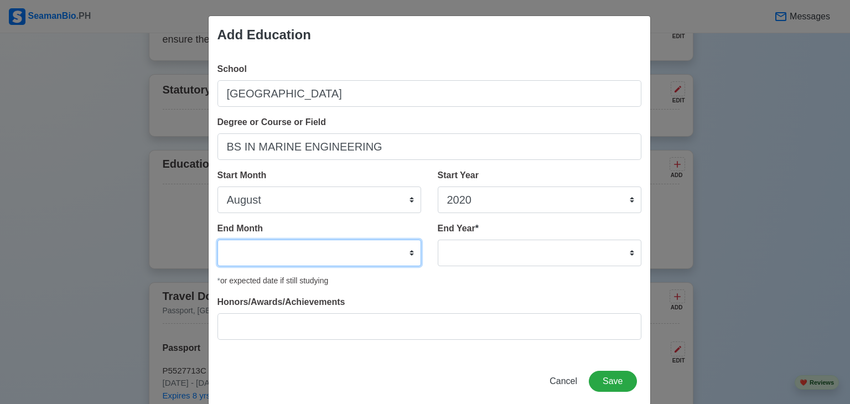
click at [308, 256] on select "January February March April May June July August September October November De…" at bounding box center [320, 253] width 204 height 27
select select "July"
click at [218, 240] on select "January February March April May June July August September October November De…" at bounding box center [320, 253] width 204 height 27
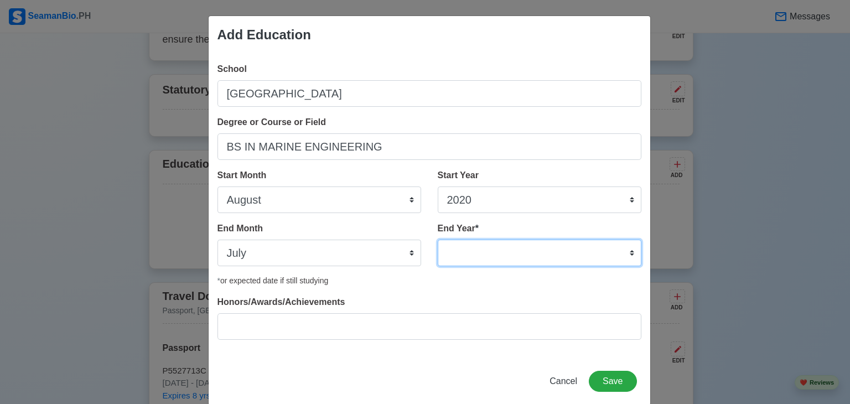
click at [626, 252] on select "2035 2034 2033 2032 2031 2030 2029 2028 2027 2026 2025 2024 2023 2022 2021 2020…" at bounding box center [540, 253] width 204 height 27
select select "2023"
click at [438, 240] on select "2035 2034 2033 2032 2031 2030 2029 2028 2027 2026 2025 2024 2023 2022 2021 2020…" at bounding box center [540, 253] width 204 height 27
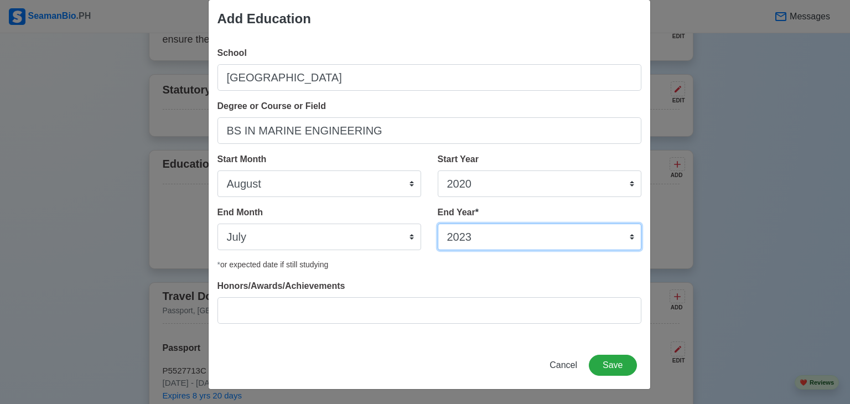
scroll to position [17, 0]
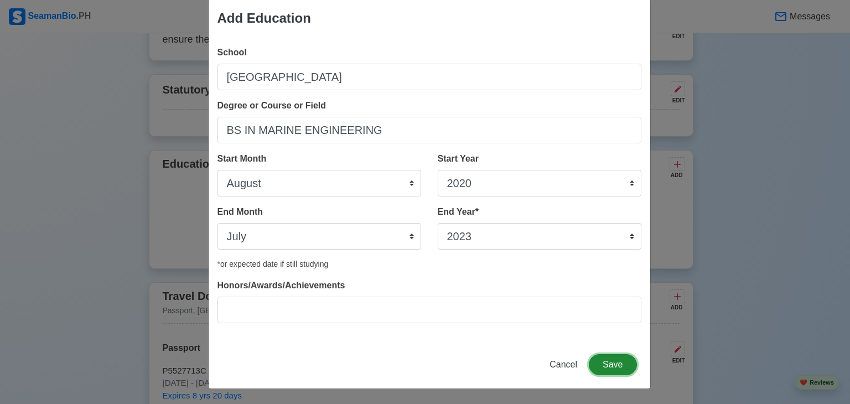
click at [618, 370] on button "Save" at bounding box center [613, 364] width 48 height 21
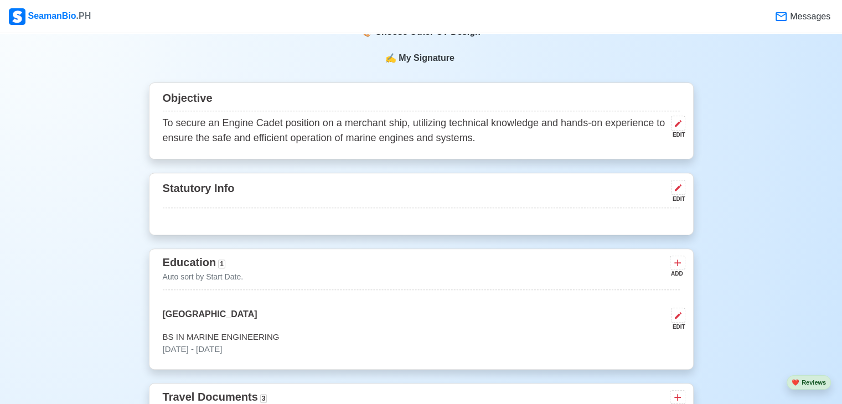
scroll to position [413, 0]
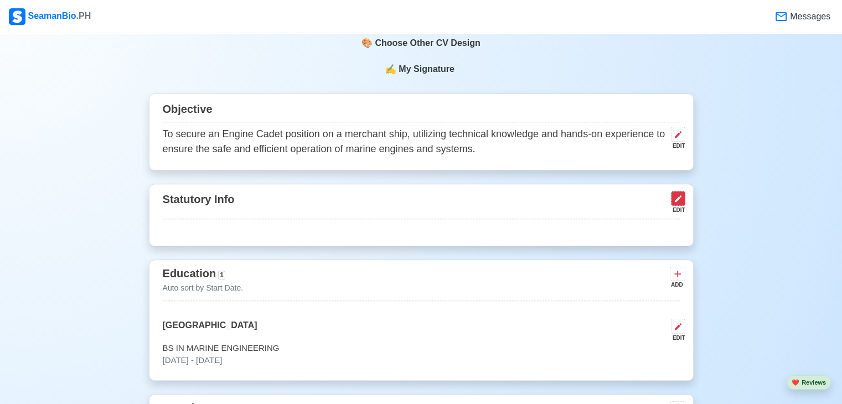
click at [680, 201] on icon at bounding box center [678, 198] width 9 height 9
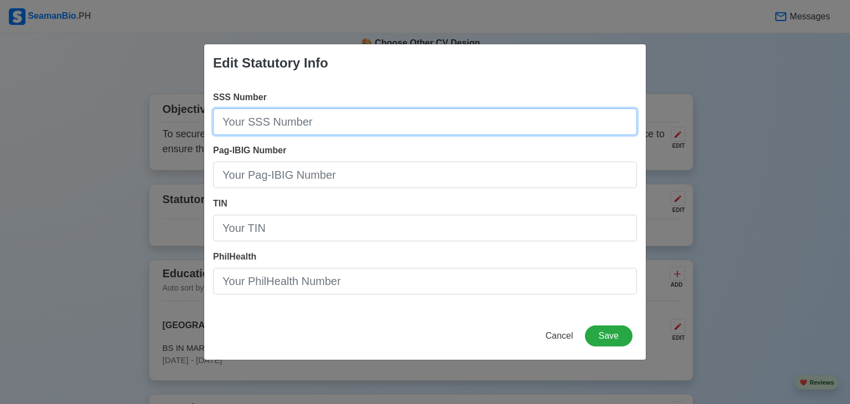
click at [314, 114] on input "SSS Number" at bounding box center [425, 122] width 424 height 27
click at [303, 122] on input "SSS Number" at bounding box center [425, 122] width 424 height 27
type input "[PHONE_NUMBER]"
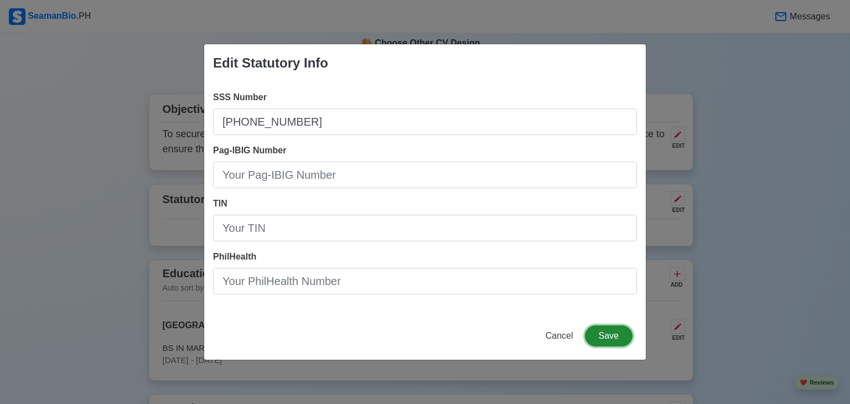
click at [609, 330] on button "Save" at bounding box center [609, 336] width 48 height 21
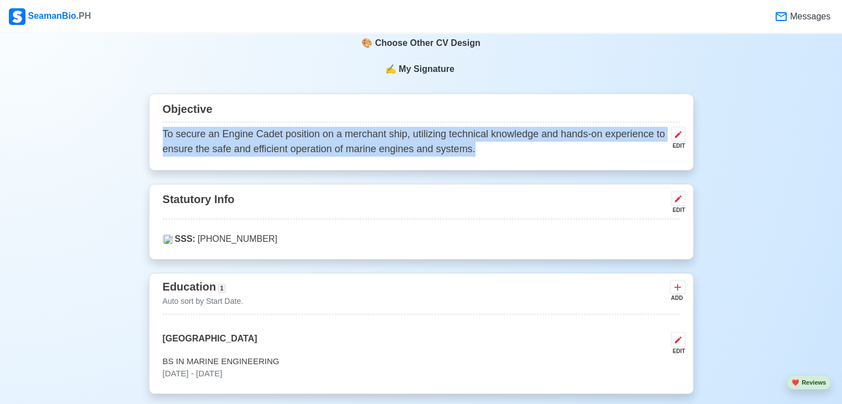
drag, startPoint x: 163, startPoint y: 131, endPoint x: 620, endPoint y: 150, distance: 457.1
click at [488, 159] on div "Objective To secure an Engine Cadet position on a merchant ship, utilizing tech…" at bounding box center [421, 132] width 545 height 77
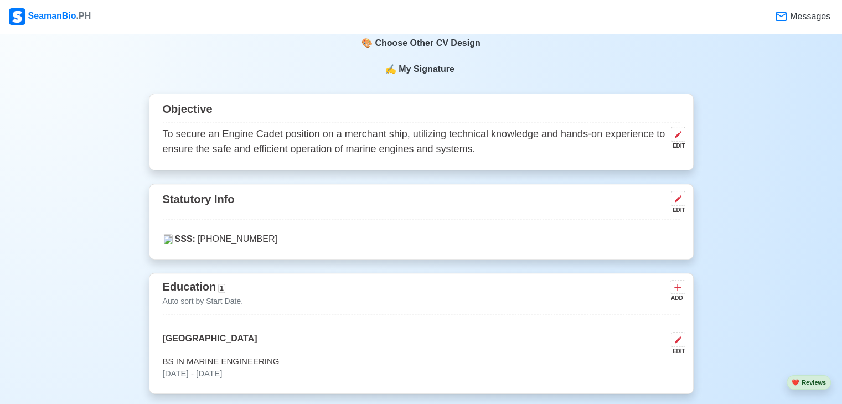
drag, startPoint x: 691, startPoint y: 140, endPoint x: 685, endPoint y: 140, distance: 6.7
click at [689, 140] on div "Objective To secure an Engine Cadet position on a merchant ship, utilizing tech…" at bounding box center [421, 132] width 545 height 77
click at [680, 140] on button at bounding box center [678, 134] width 14 height 15
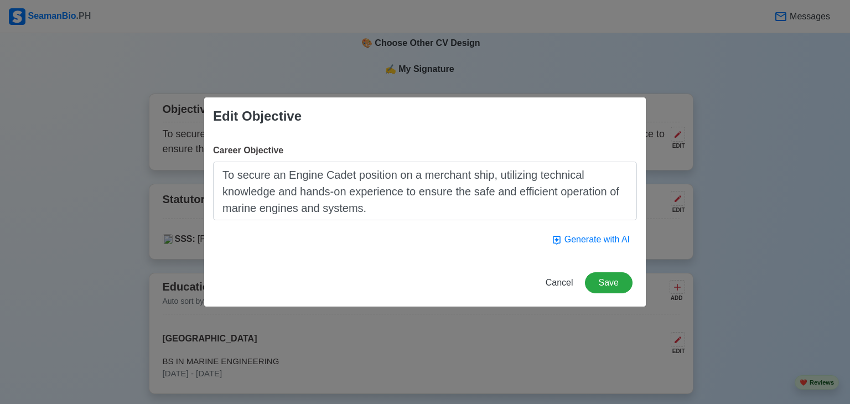
drag, startPoint x: 222, startPoint y: 180, endPoint x: 395, endPoint y: 207, distance: 175.4
click at [395, 207] on textarea "To secure an Engine Cadet position on a merchant ship, utilizing technical know…" at bounding box center [425, 191] width 424 height 59
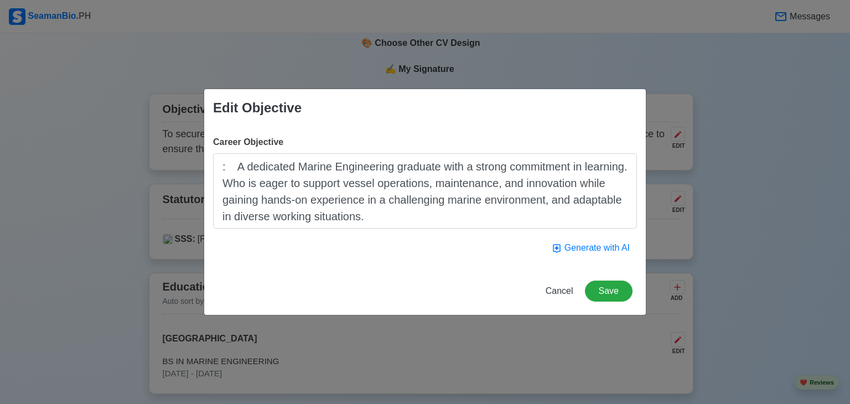
click at [229, 173] on textarea ": A dedicated Marine Engineering graduate with a strong commitment in learning.…" at bounding box center [425, 190] width 424 height 75
type textarea "A dedicated Marine Engineering graduate with a strong commitment in learning. W…"
click at [605, 290] on button "Save" at bounding box center [609, 291] width 48 height 21
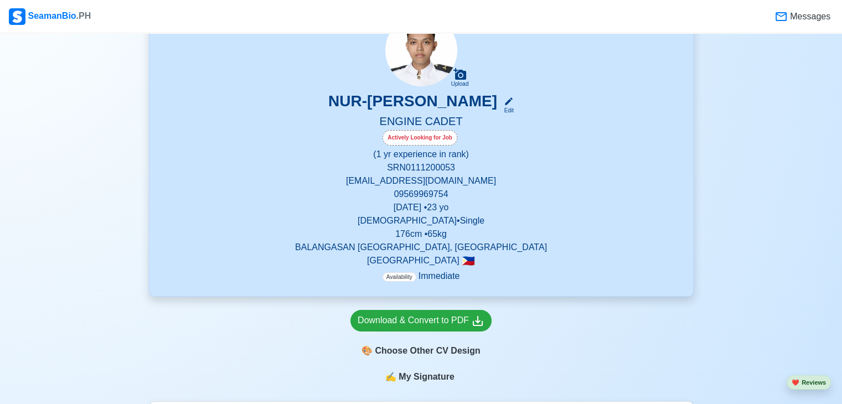
scroll to position [81, 0]
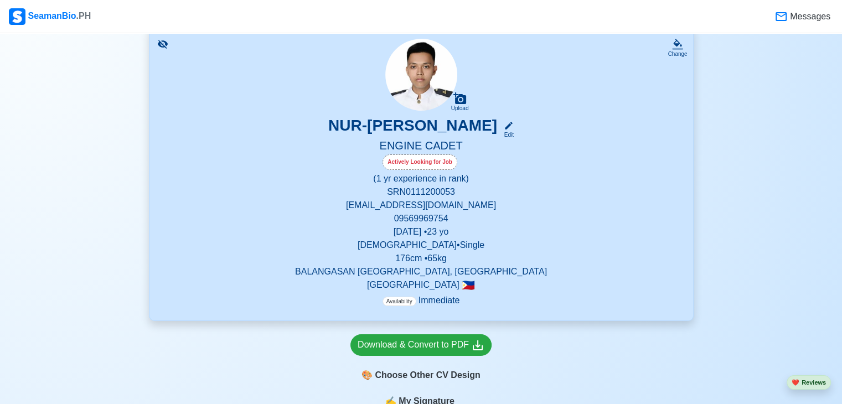
click at [452, 177] on p "(1 yr experience in rank)" at bounding box center [421, 178] width 517 height 13
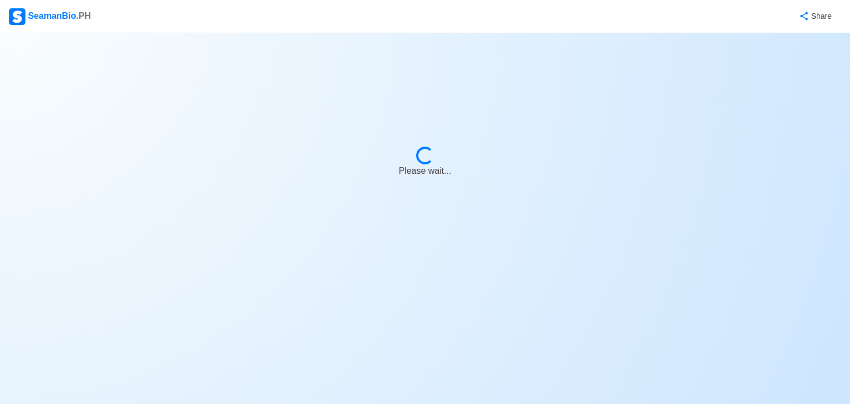
select select "Actively Looking for Job"
select select "Visible for Hiring"
select select "Single"
select select "[DEMOGRAPHIC_DATA]"
select select "PH"
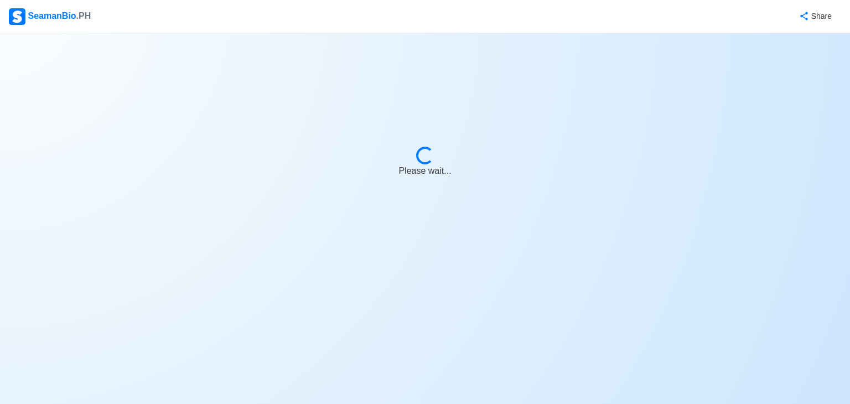
select select "1"
select select "0"
select select "4102416000000"
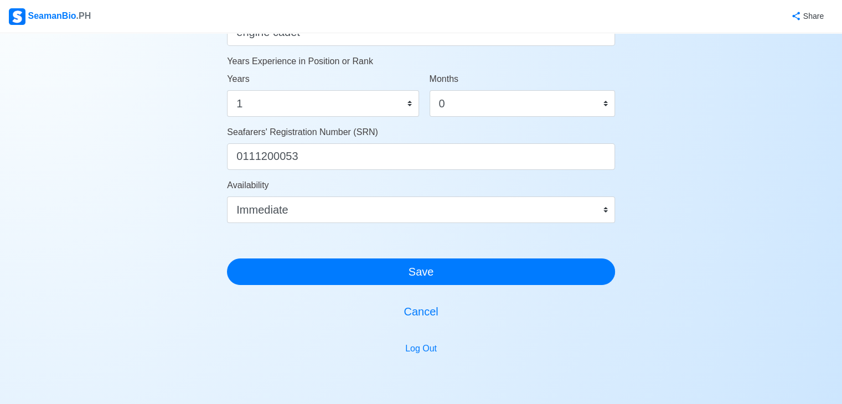
scroll to position [609, 0]
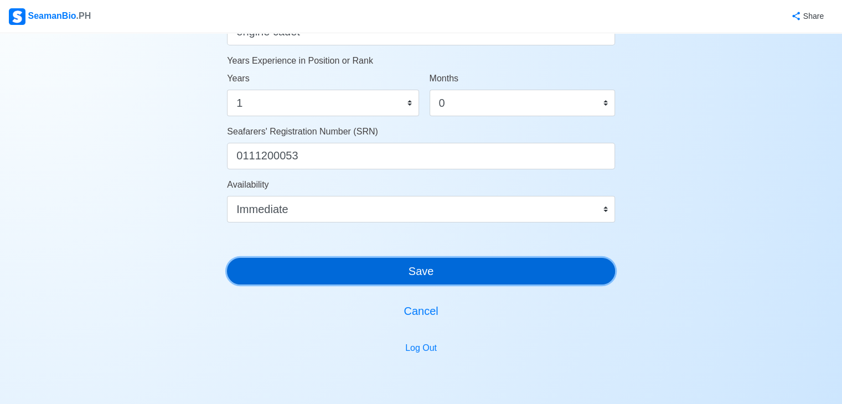
click at [403, 275] on button "Save" at bounding box center [421, 271] width 388 height 27
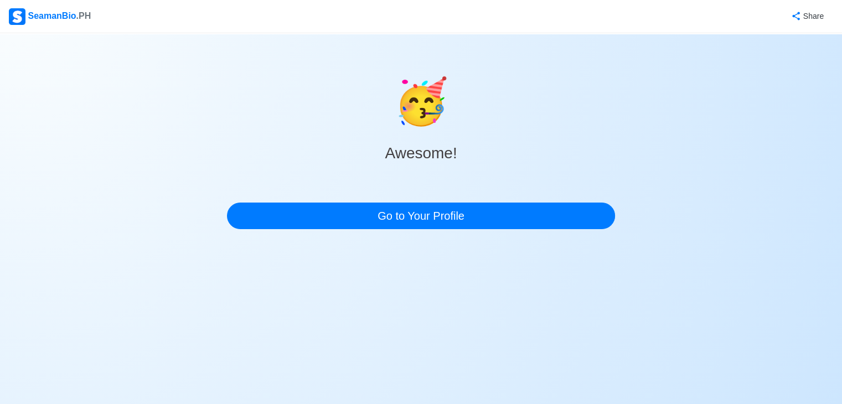
scroll to position [0, 0]
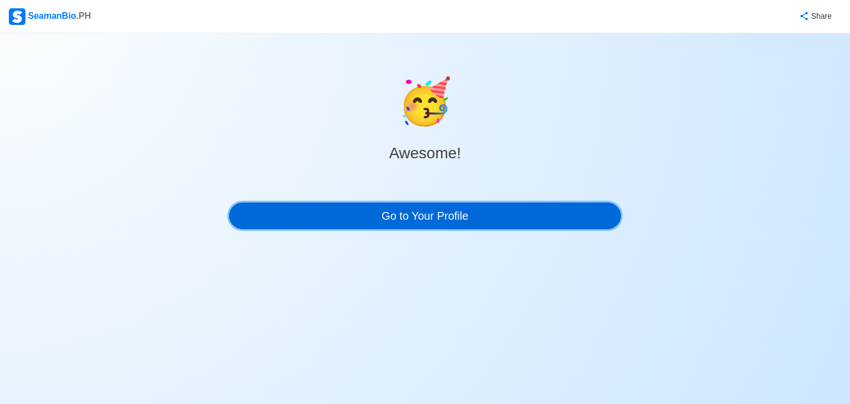
click at [405, 208] on link "Go to Your Profile" at bounding box center [425, 216] width 392 height 27
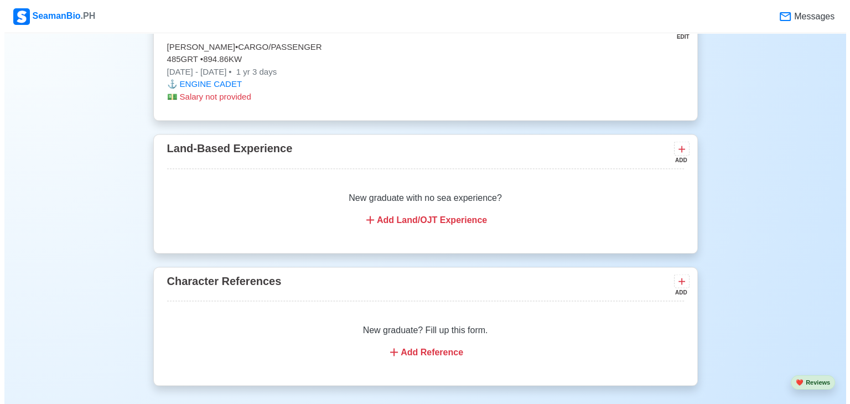
scroll to position [2214, 0]
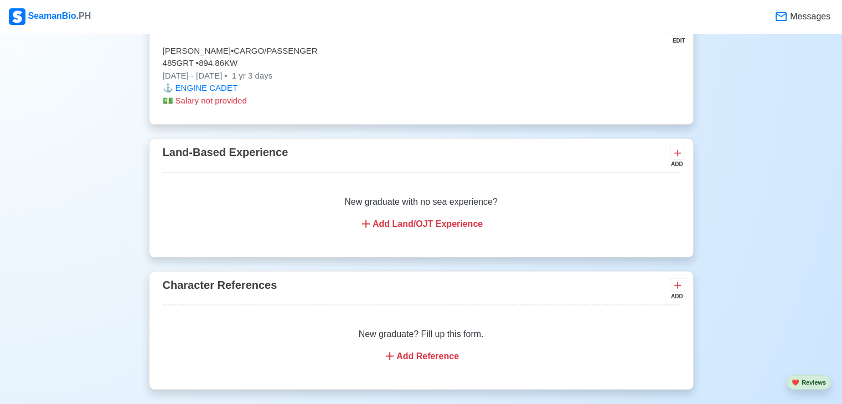
click at [458, 218] on div "Add Land/OJT Experience" at bounding box center [421, 224] width 491 height 13
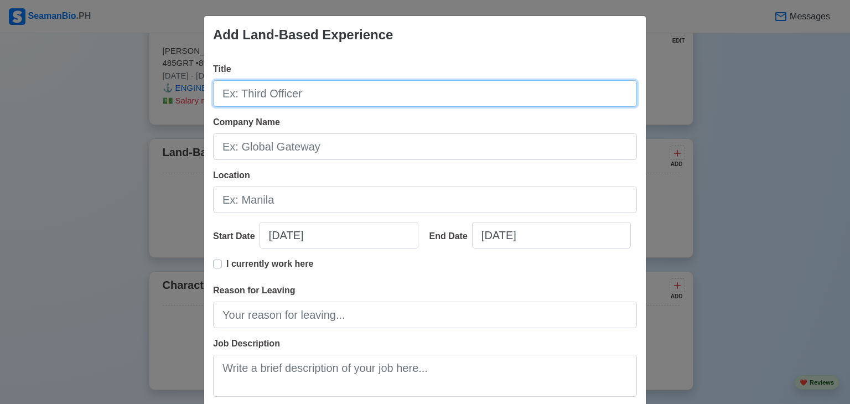
click at [330, 91] on input "Title" at bounding box center [425, 93] width 424 height 27
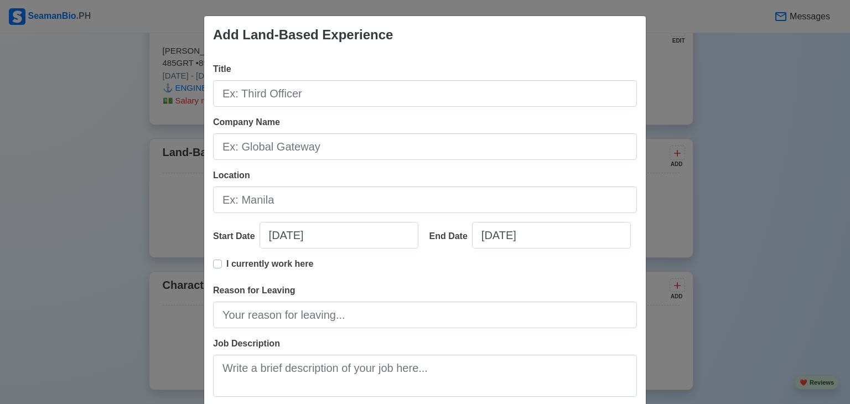
click at [741, 149] on div "Add Land-Based Experience Title Company Name Location Start Date [DATE] End Dat…" at bounding box center [425, 202] width 850 height 404
click at [722, 175] on div "Add Land-Based Experience Title Company Name Location Start Date [DATE] End Dat…" at bounding box center [425, 202] width 850 height 404
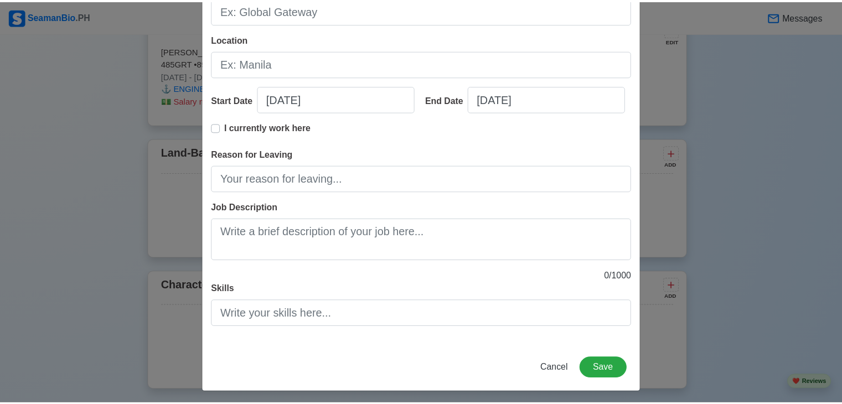
scroll to position [140, 0]
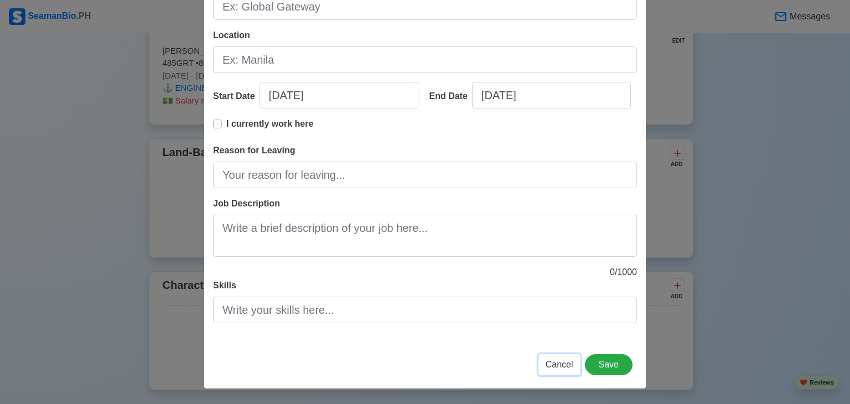
click at [557, 364] on span "Cancel" at bounding box center [560, 364] width 28 height 9
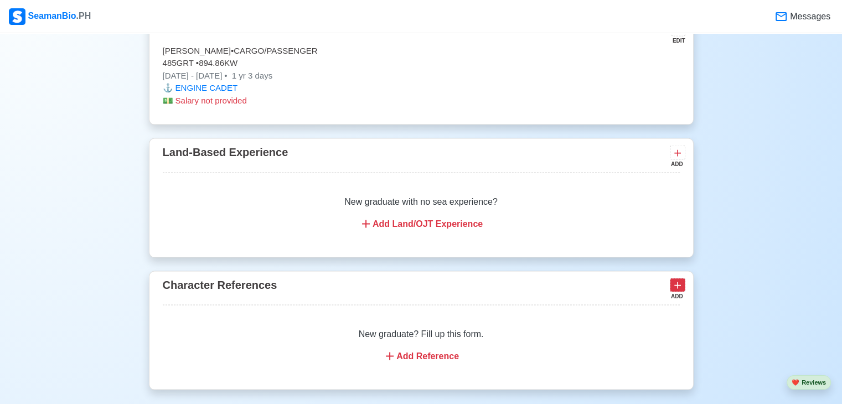
click at [680, 283] on icon at bounding box center [677, 285] width 11 height 11
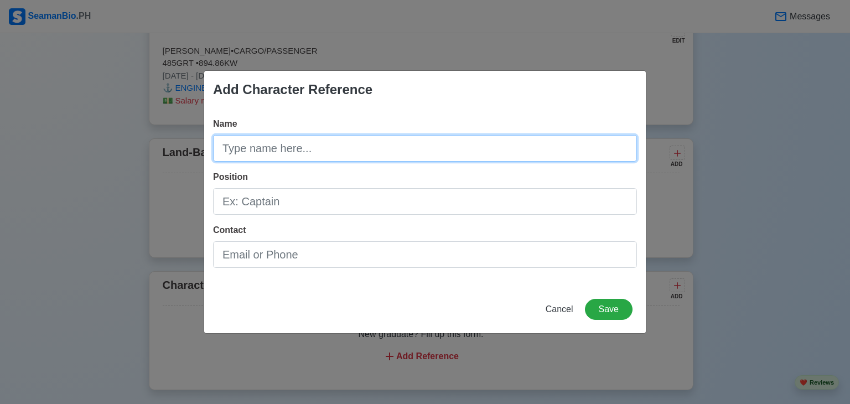
click at [310, 152] on input "Name" at bounding box center [425, 148] width 424 height 27
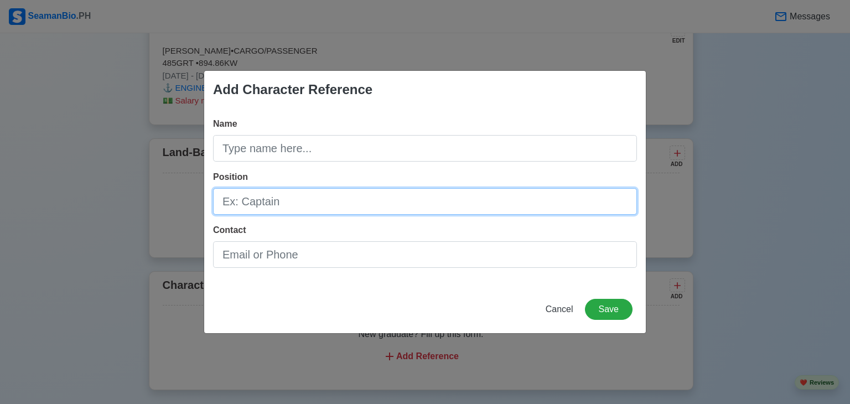
click at [233, 203] on input "Position" at bounding box center [425, 201] width 424 height 27
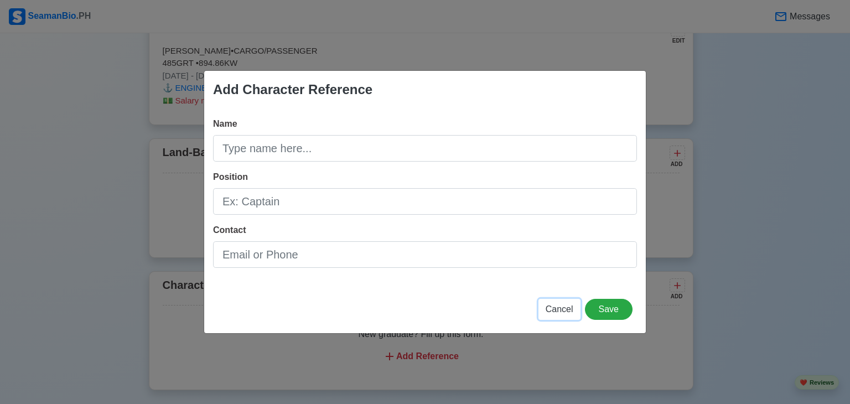
click at [557, 305] on span "Cancel" at bounding box center [560, 308] width 28 height 9
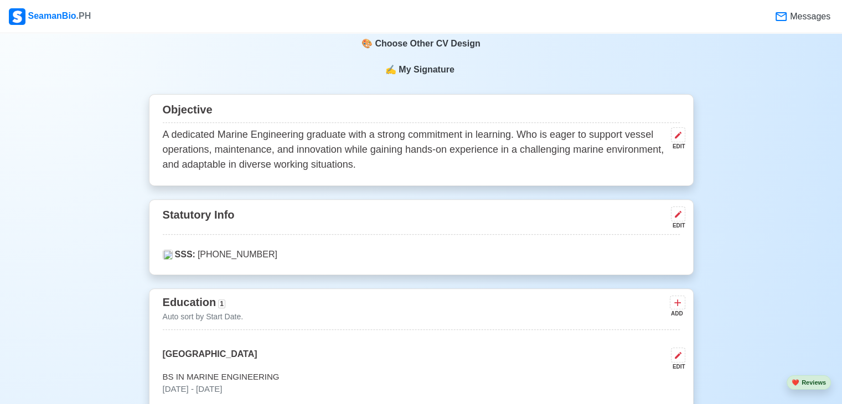
scroll to position [332, 0]
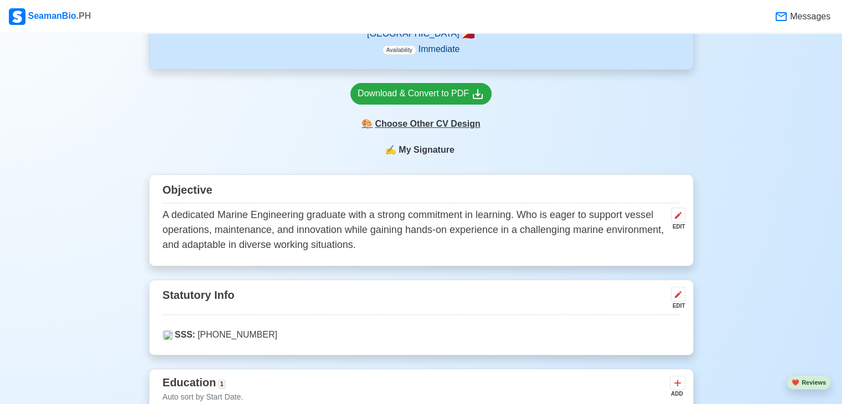
click at [428, 123] on div "🎨 Choose Other CV Design" at bounding box center [420, 123] width 141 height 21
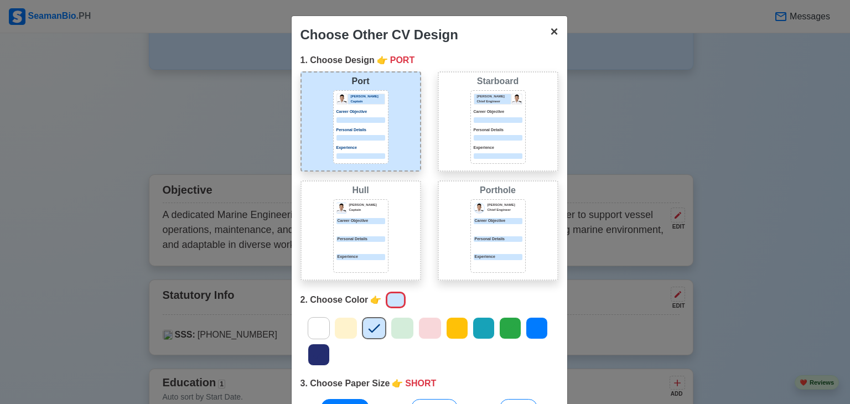
click at [550, 33] on span "×" at bounding box center [554, 31] width 8 height 15
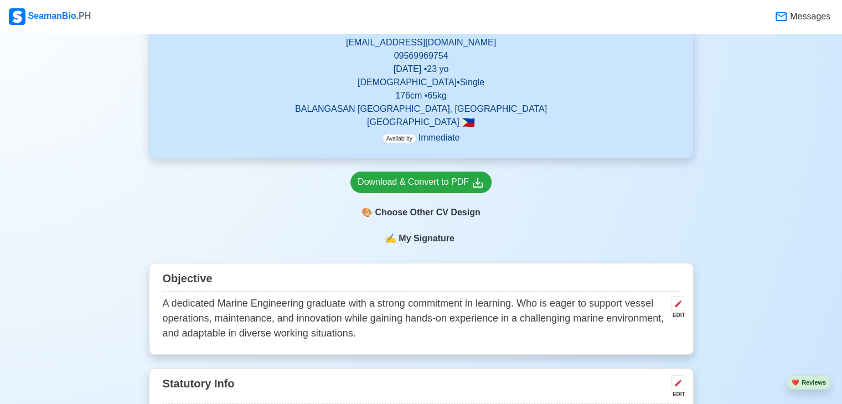
scroll to position [221, 0]
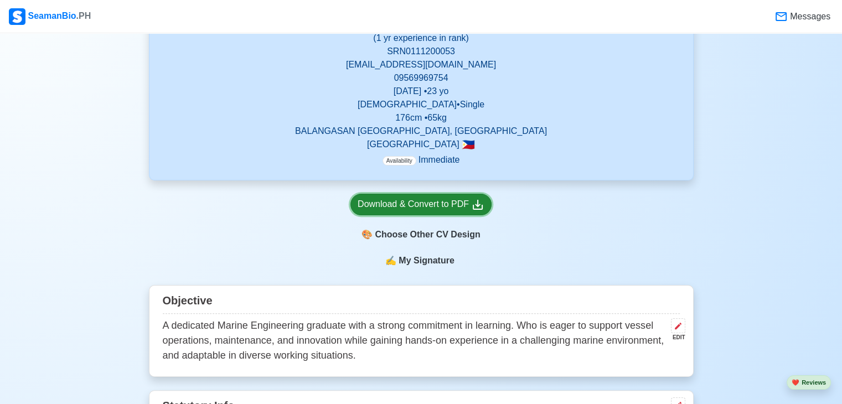
click at [471, 200] on icon at bounding box center [477, 204] width 13 height 13
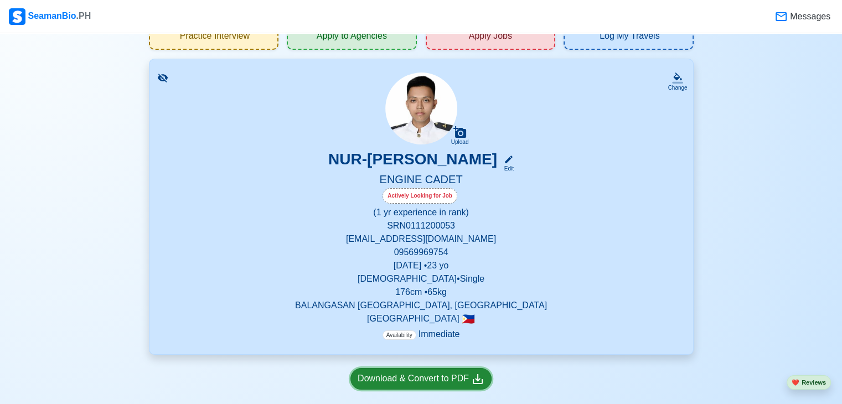
scroll to position [0, 0]
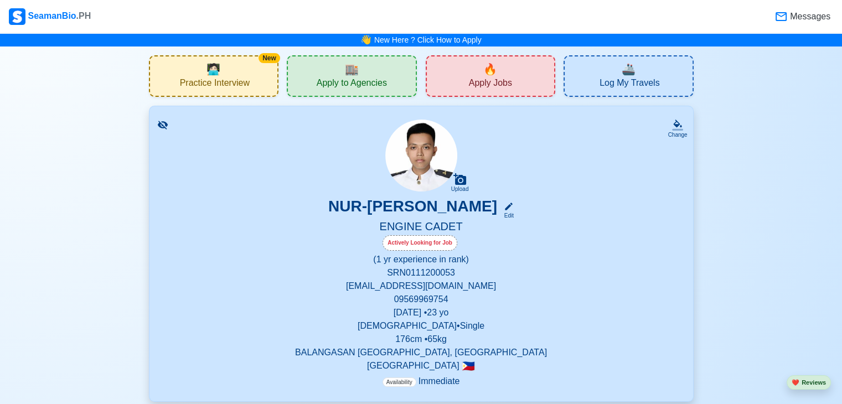
click at [155, 64] on div "New 🧑🏻‍💻 Practice Interview" at bounding box center [214, 76] width 130 height 42
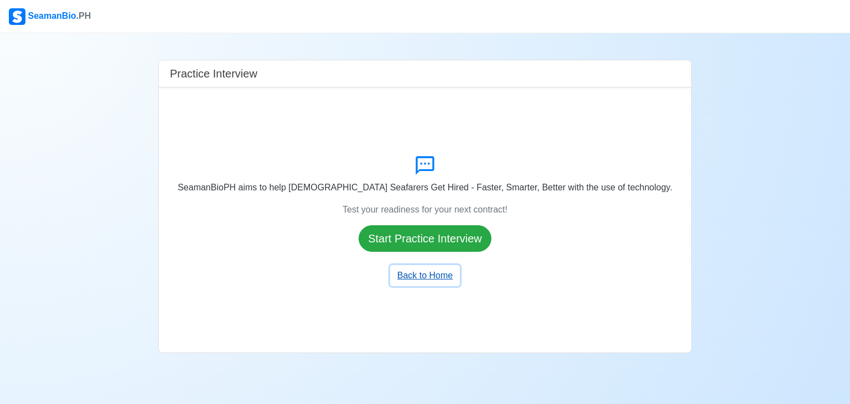
click at [435, 266] on button "Back to Home" at bounding box center [425, 275] width 70 height 21
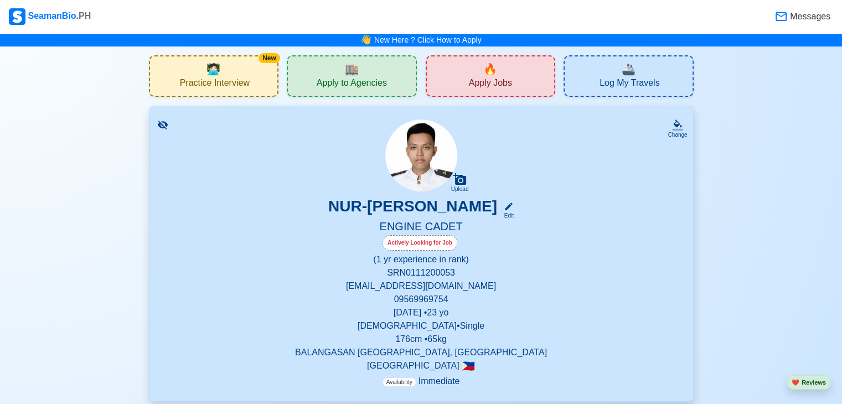
click at [642, 78] on span "Log My Travels" at bounding box center [630, 85] width 60 height 14
click at [65, 13] on div "SeamanBio .PH" at bounding box center [50, 16] width 82 height 17
click at [496, 89] on span "Apply Jobs" at bounding box center [490, 85] width 43 height 14
click at [522, 87] on div "🔥 Apply Jobs" at bounding box center [491, 76] width 130 height 42
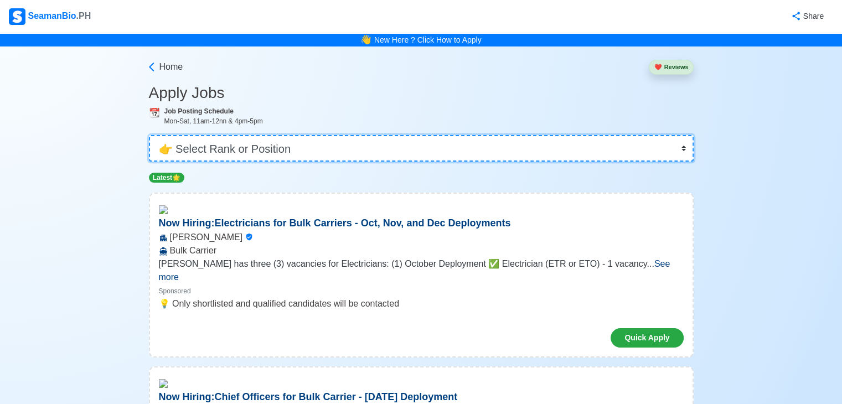
click at [300, 148] on select "👉 Select Rank or Position Master Chief Officer 2nd Officer 3rd Officer Junior O…" at bounding box center [421, 148] width 545 height 27
select select "Wiper"
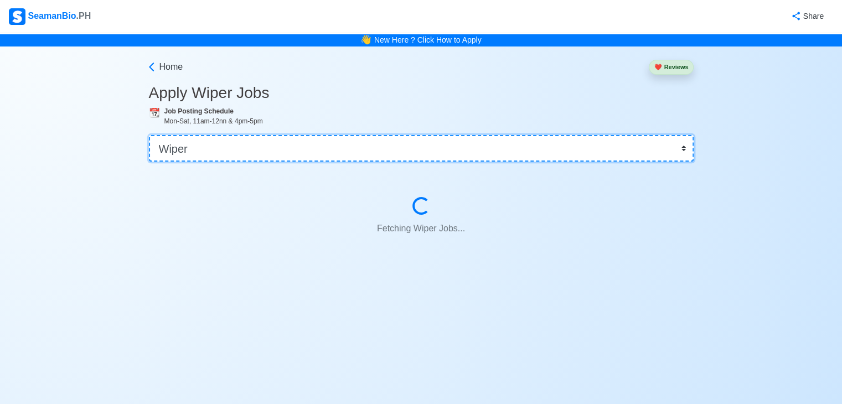
click at [287, 144] on select "👉 Select Rank or Position Master Chief Officer 2nd Officer 3rd Officer Junior O…" at bounding box center [421, 148] width 545 height 27
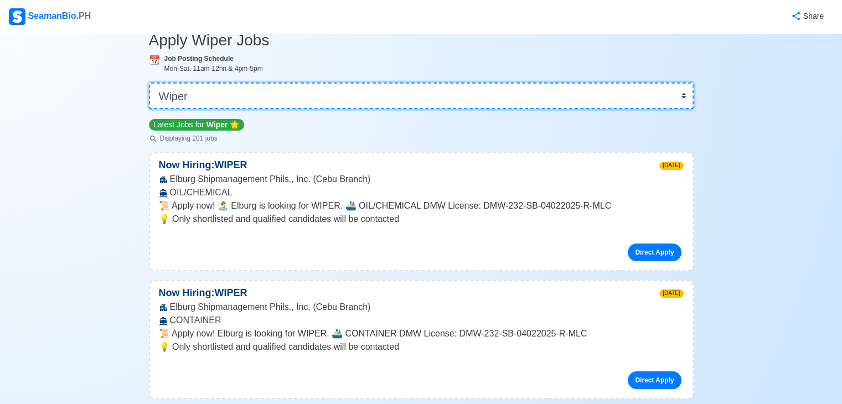
scroll to position [55, 0]
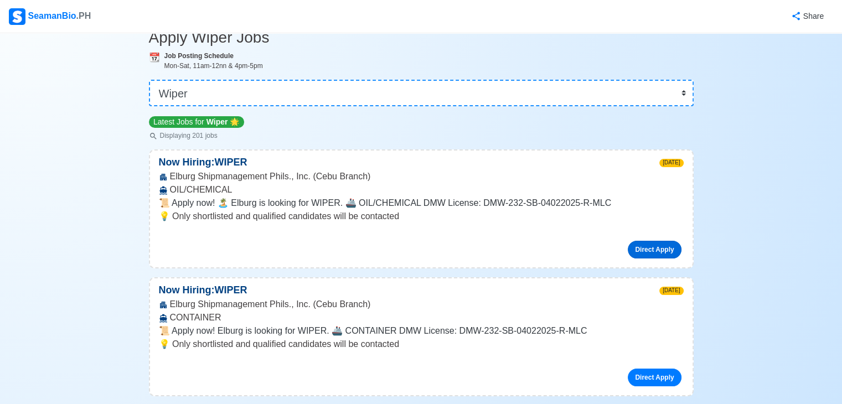
click at [659, 245] on link "Direct Apply" at bounding box center [654, 250] width 53 height 18
click at [643, 247] on link "Direct Apply" at bounding box center [654, 250] width 53 height 18
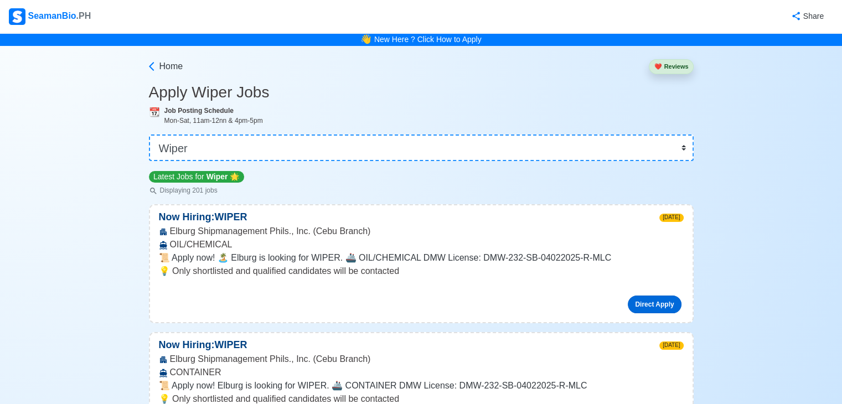
scroll to position [0, 0]
drag, startPoint x: 380, startPoint y: 188, endPoint x: 347, endPoint y: 185, distance: 33.4
click at [347, 185] on div "Latest Jobs for Wiper 🌟 Displaying 201 jobs" at bounding box center [421, 183] width 545 height 25
click at [35, 13] on div "SeamanBio .PH" at bounding box center [50, 16] width 82 height 17
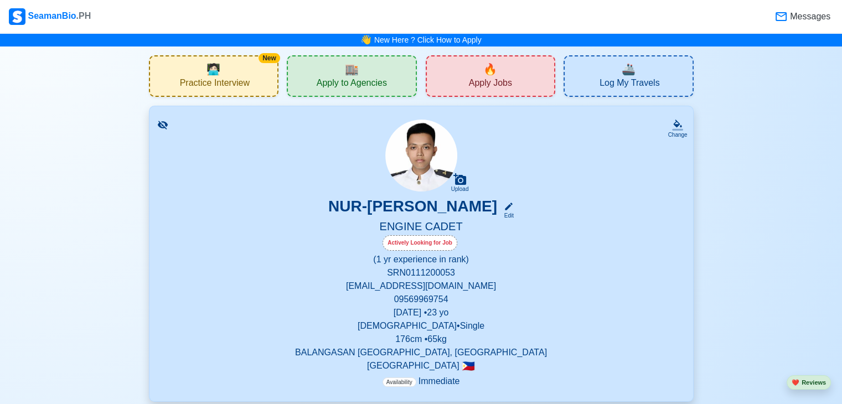
click at [230, 81] on span "Practice Interview" at bounding box center [215, 85] width 70 height 14
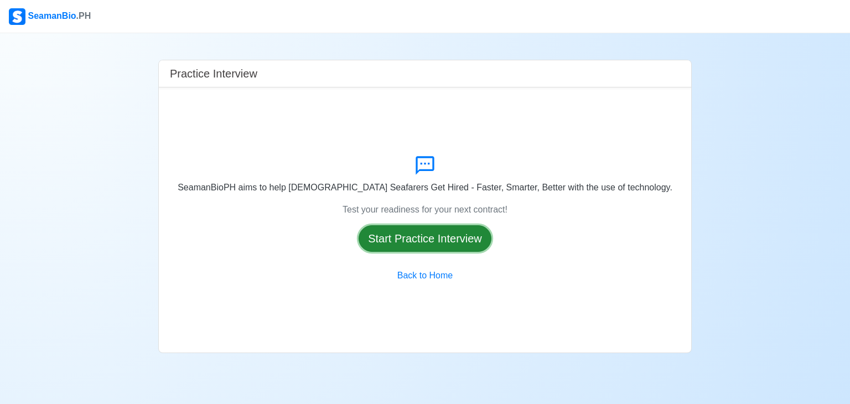
click at [402, 239] on button "Start Practice Interview" at bounding box center [425, 238] width 133 height 27
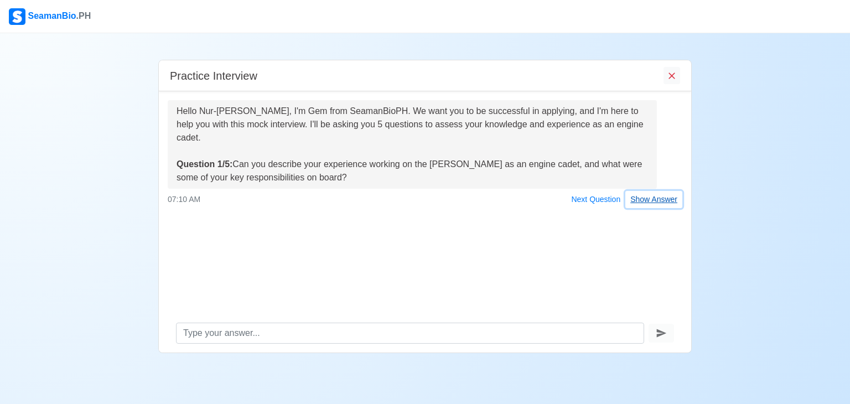
click at [647, 191] on button "Show Answer" at bounding box center [654, 199] width 57 height 17
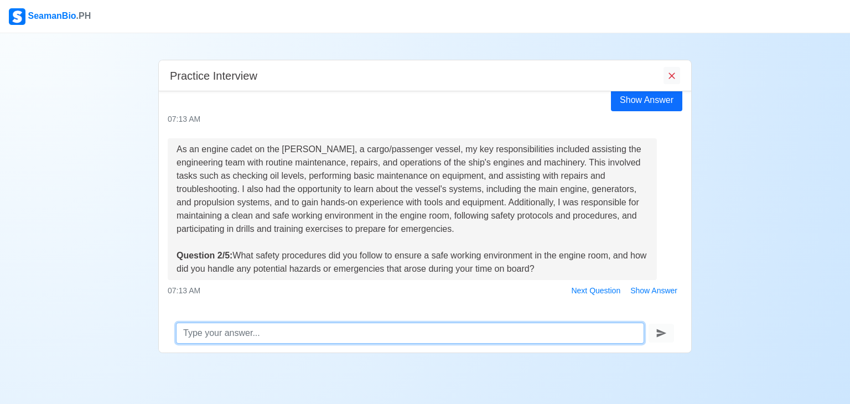
scroll to position [135, 0]
